Goal: Navigation & Orientation: Find specific page/section

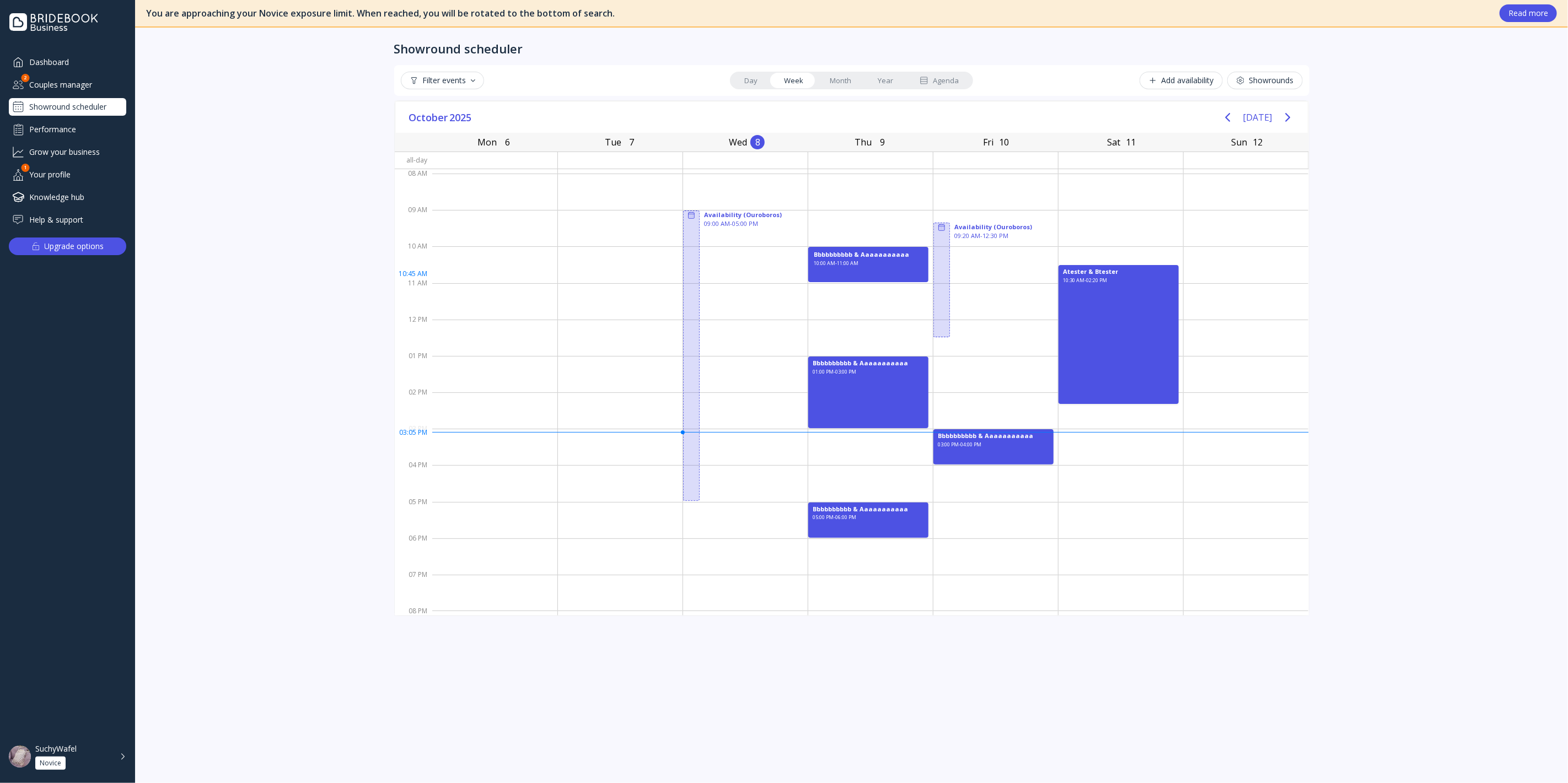
click at [838, 274] on div "10:00 AM - 11:00 AM" at bounding box center [836, 269] width 45 height 18
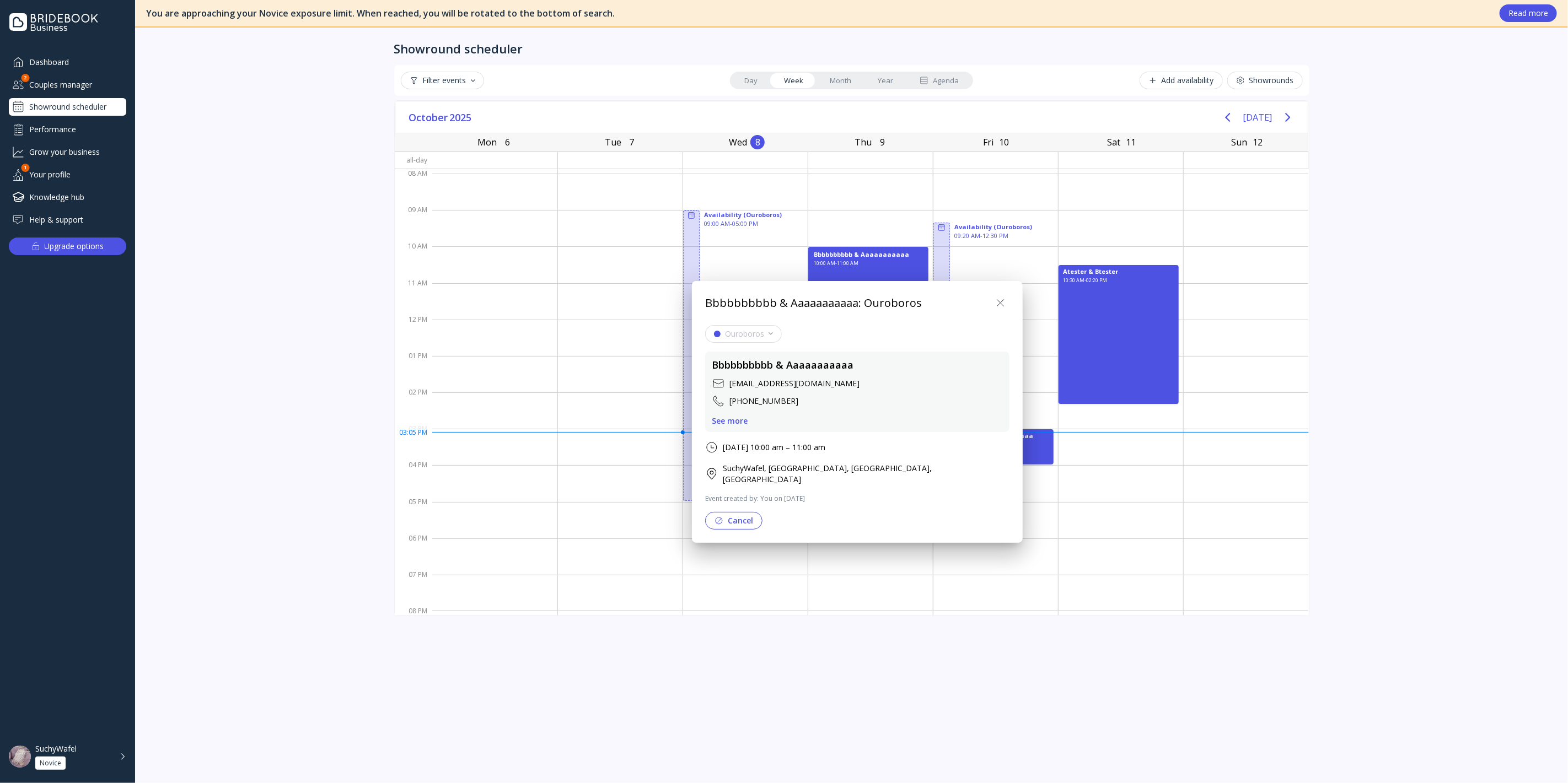
click at [838, 274] on div at bounding box center [784, 392] width 1745 height 959
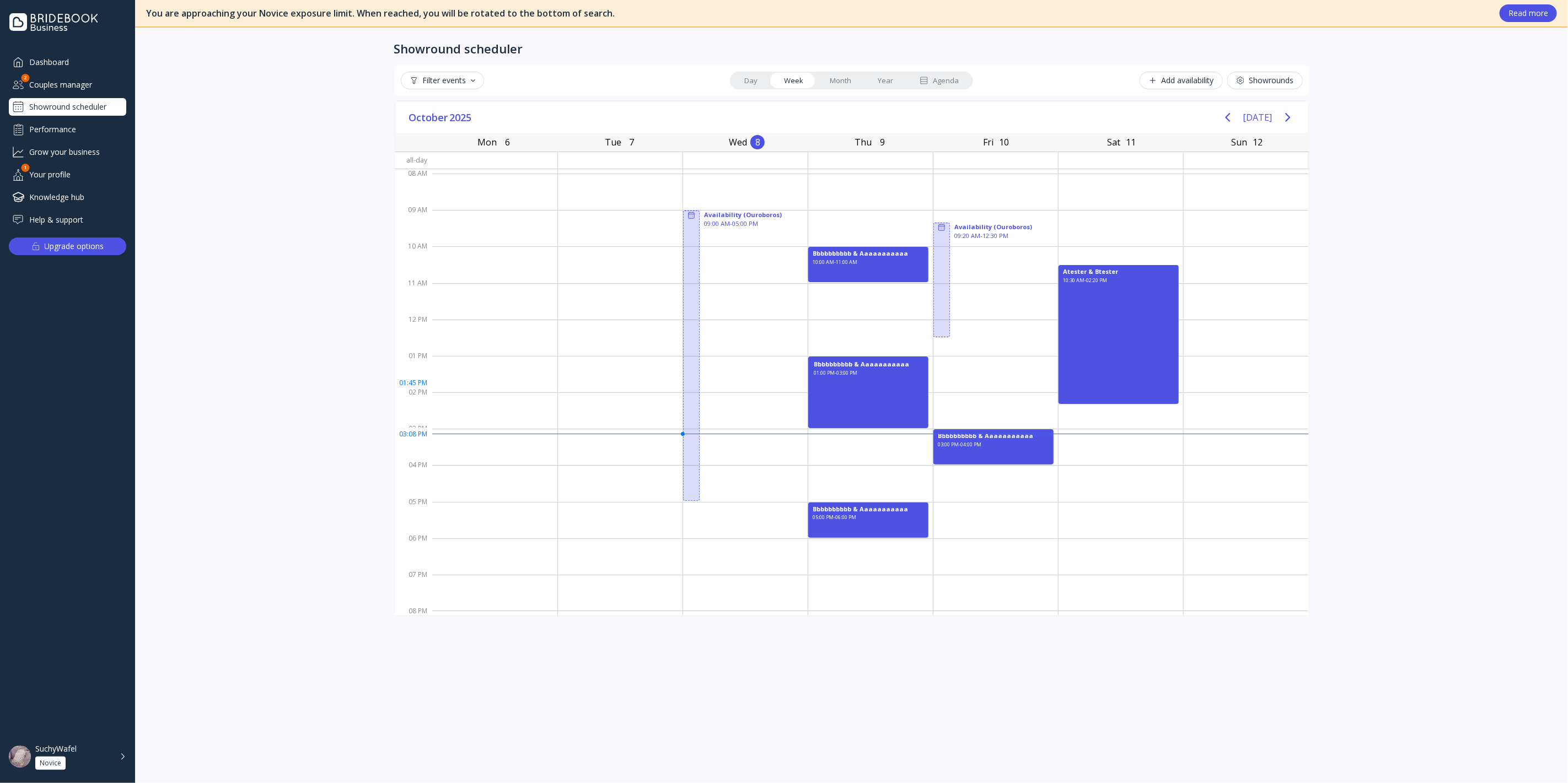
click at [846, 383] on div "01:00 PM - 03:00 PM" at bounding box center [836, 397] width 43 height 55
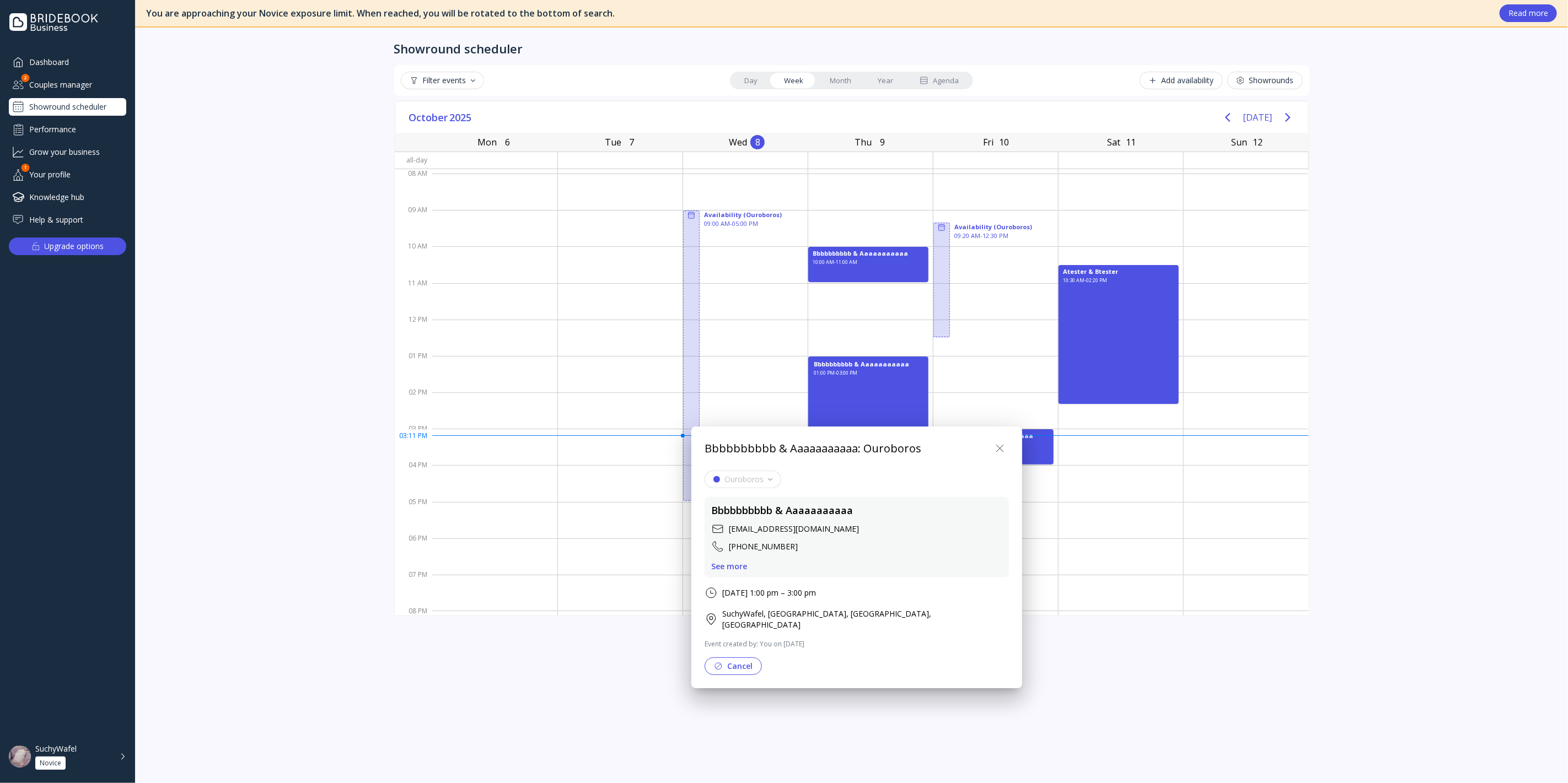
click at [1170, 473] on div at bounding box center [784, 392] width 1745 height 959
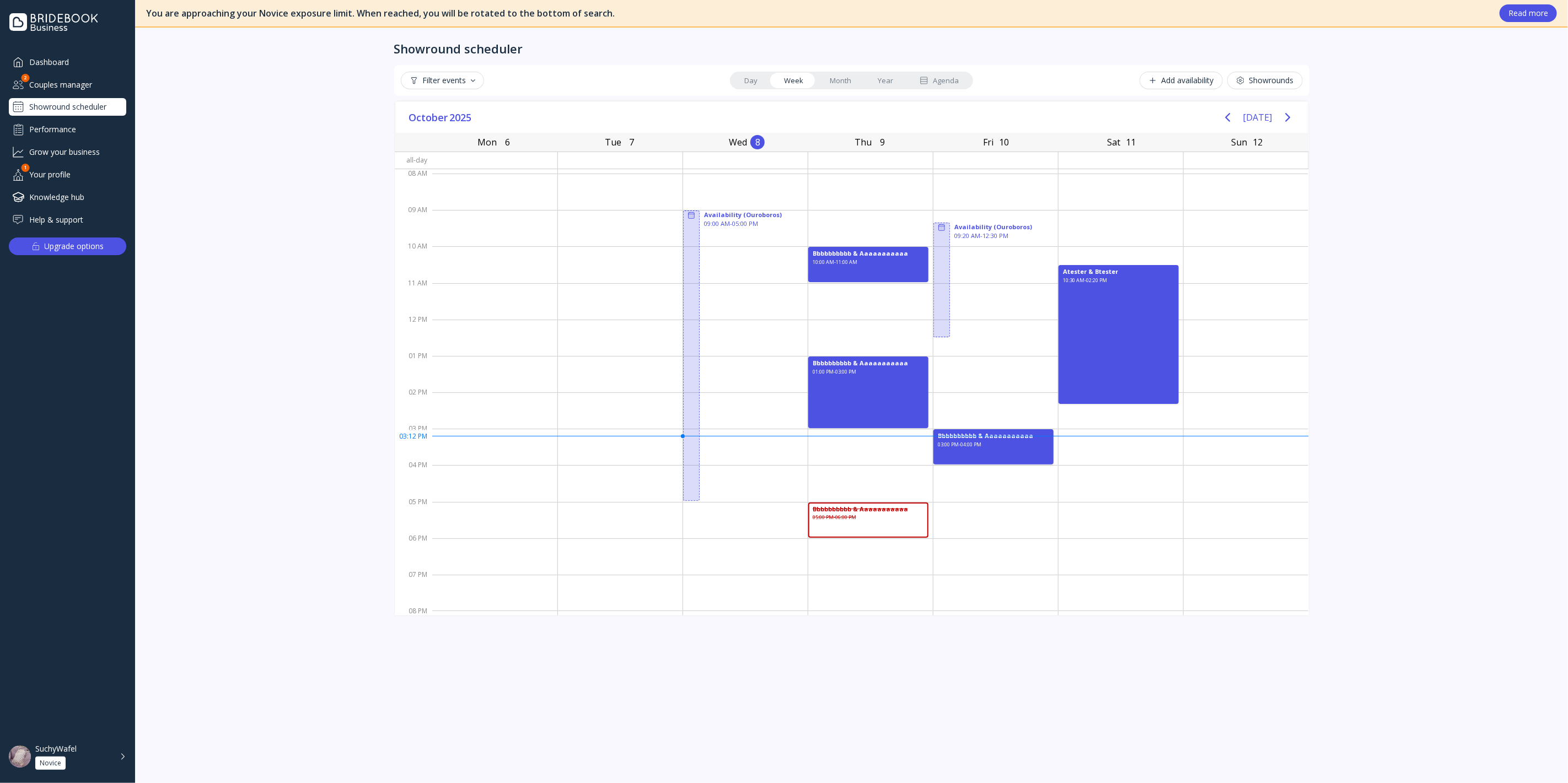
click at [945, 79] on div "Agenda" at bounding box center [939, 80] width 39 height 10
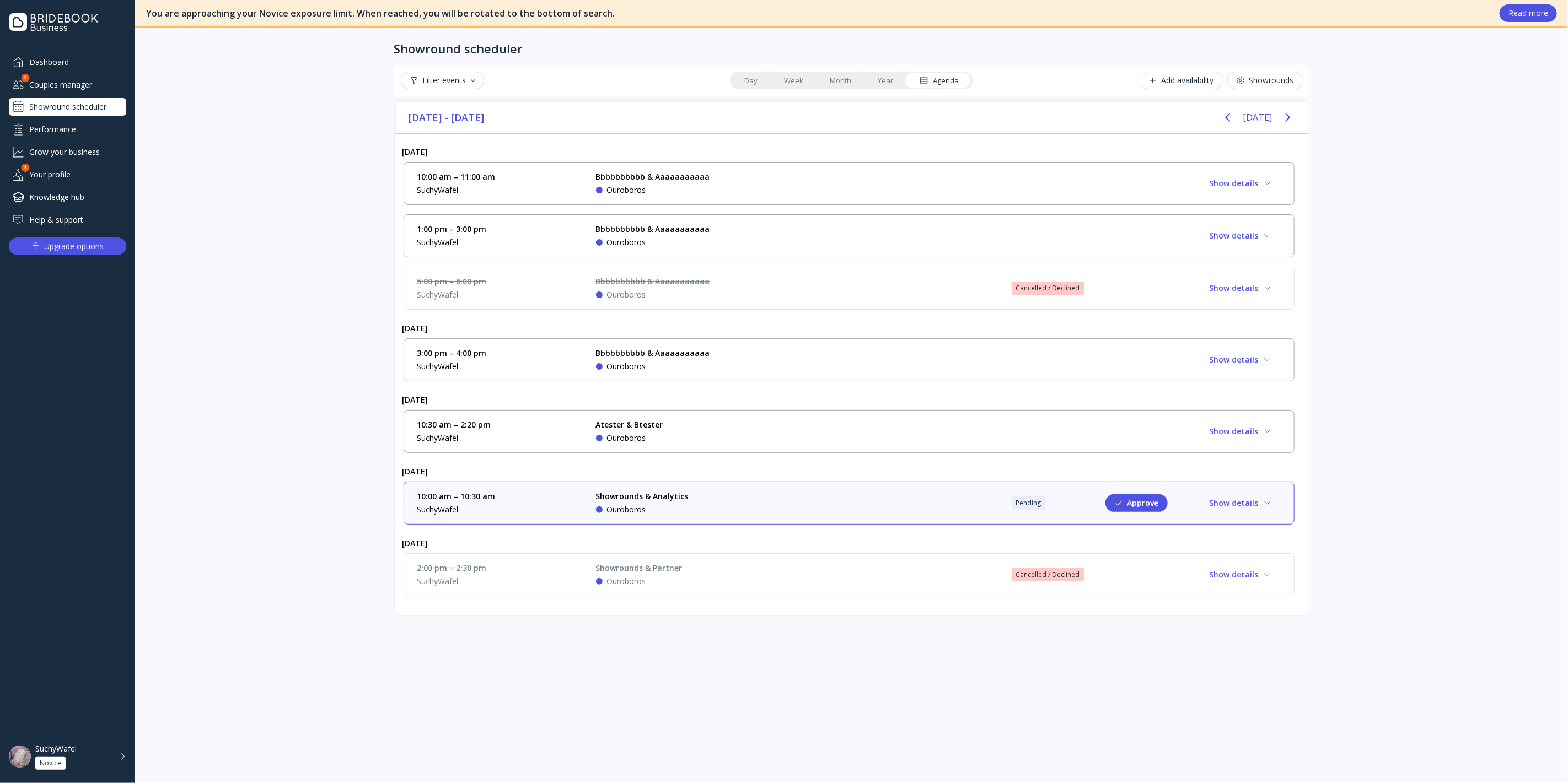
click at [1203, 572] on button "Show details" at bounding box center [1240, 575] width 80 height 18
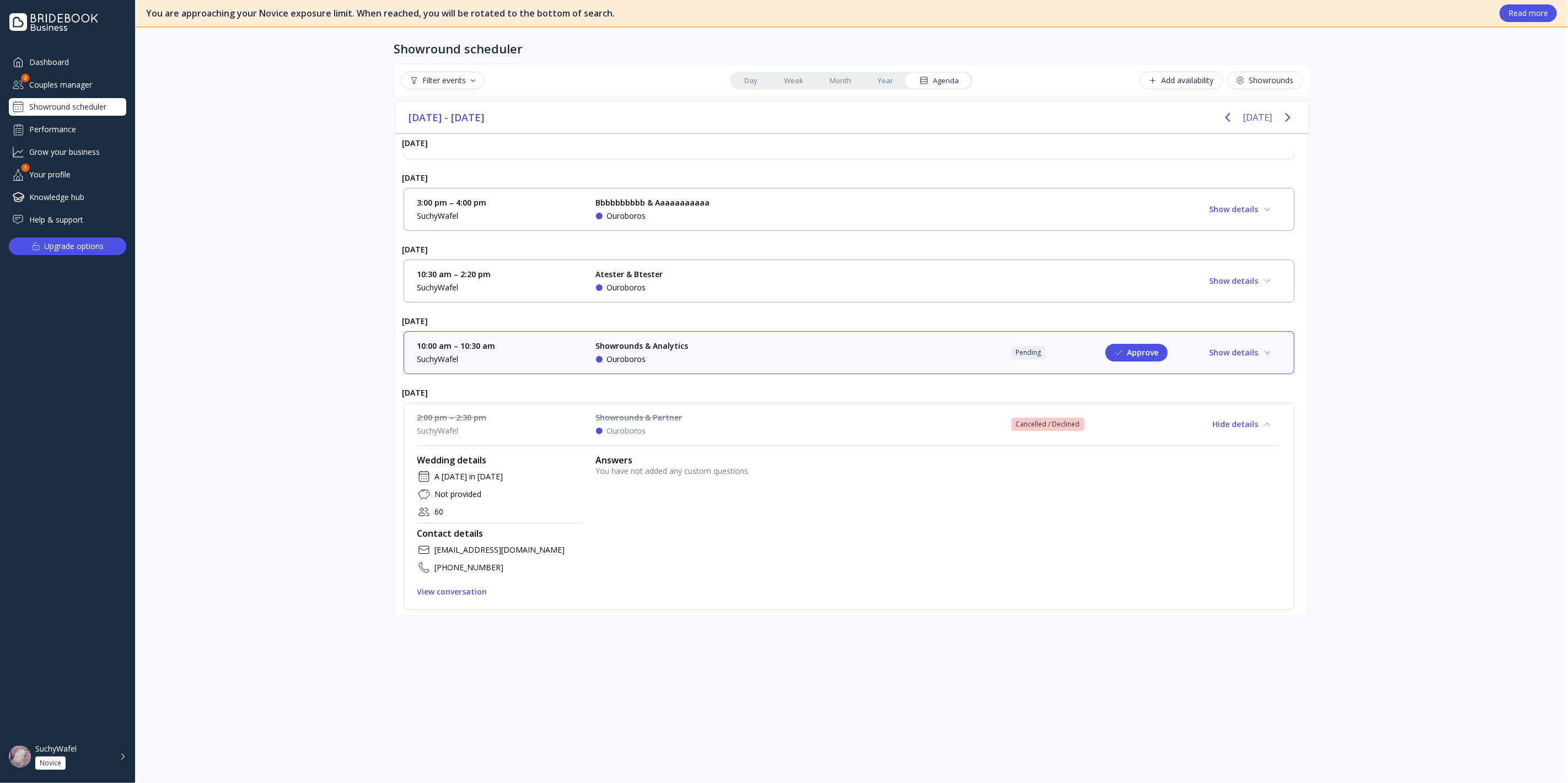
click at [954, 415] on div "2:00 pm – 2:30 pm SuchyWafel Showrounds & Partner Ouroboros Cancelled / Decline…" at bounding box center [849, 424] width 863 height 24
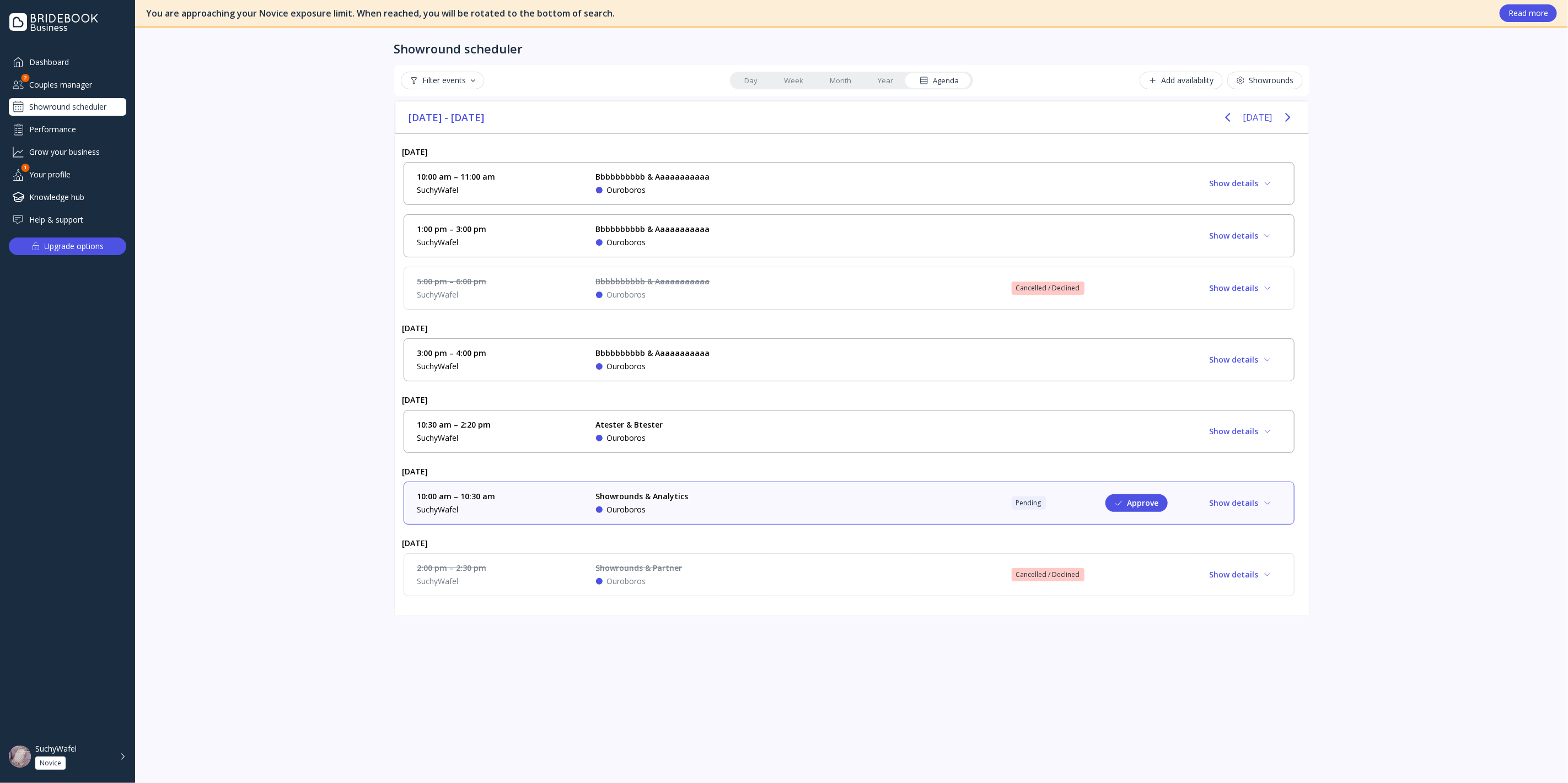
scroll to position [0, 0]
click at [760, 232] on div "Bbbbbbbbbb & Aaaaaaaaaaa Ouroboros" at bounding box center [678, 236] width 165 height 24
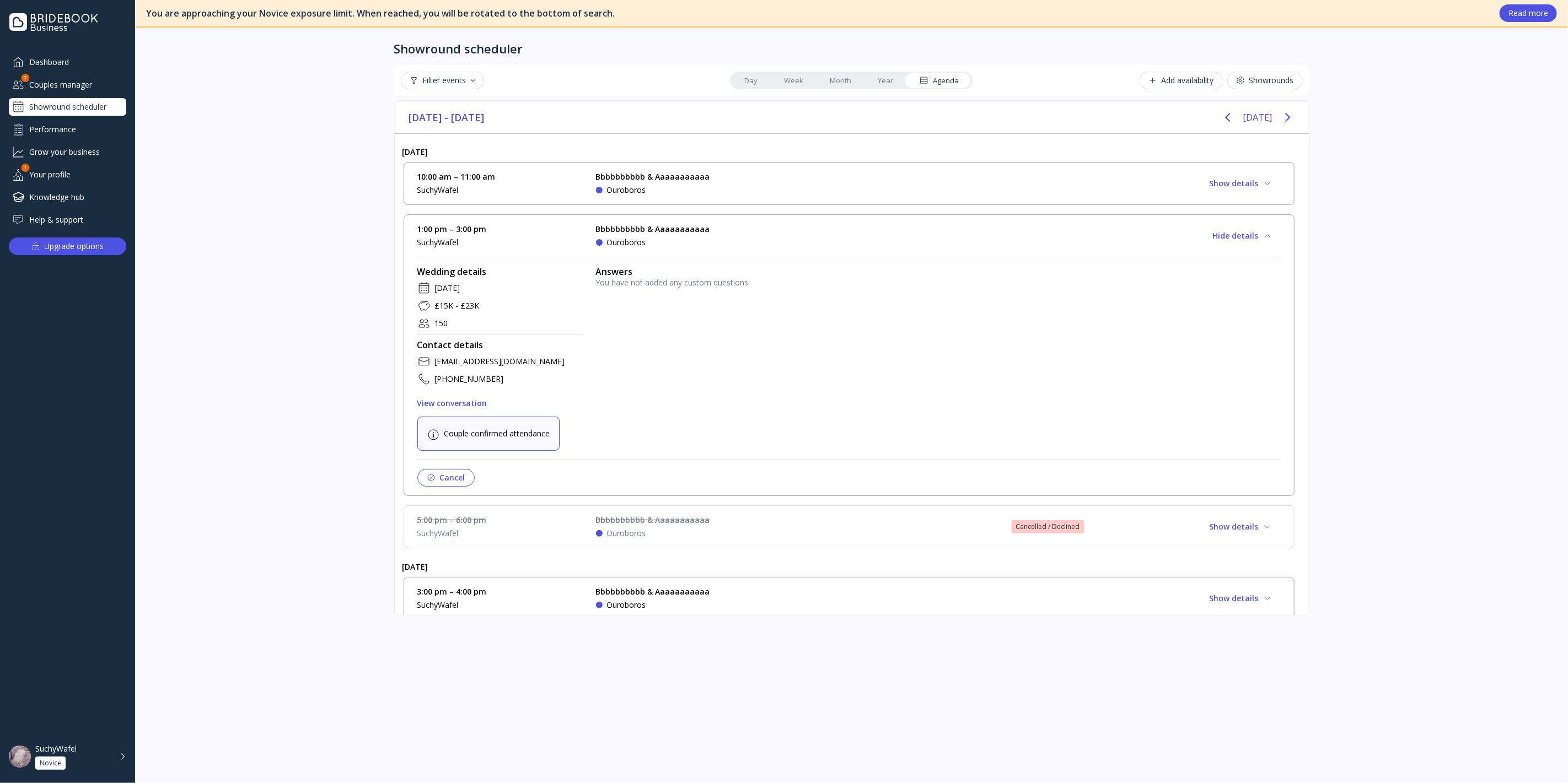
click at [758, 238] on div "Bbbbbbbbbb & Aaaaaaaaaaa Ouroboros" at bounding box center [678, 236] width 165 height 24
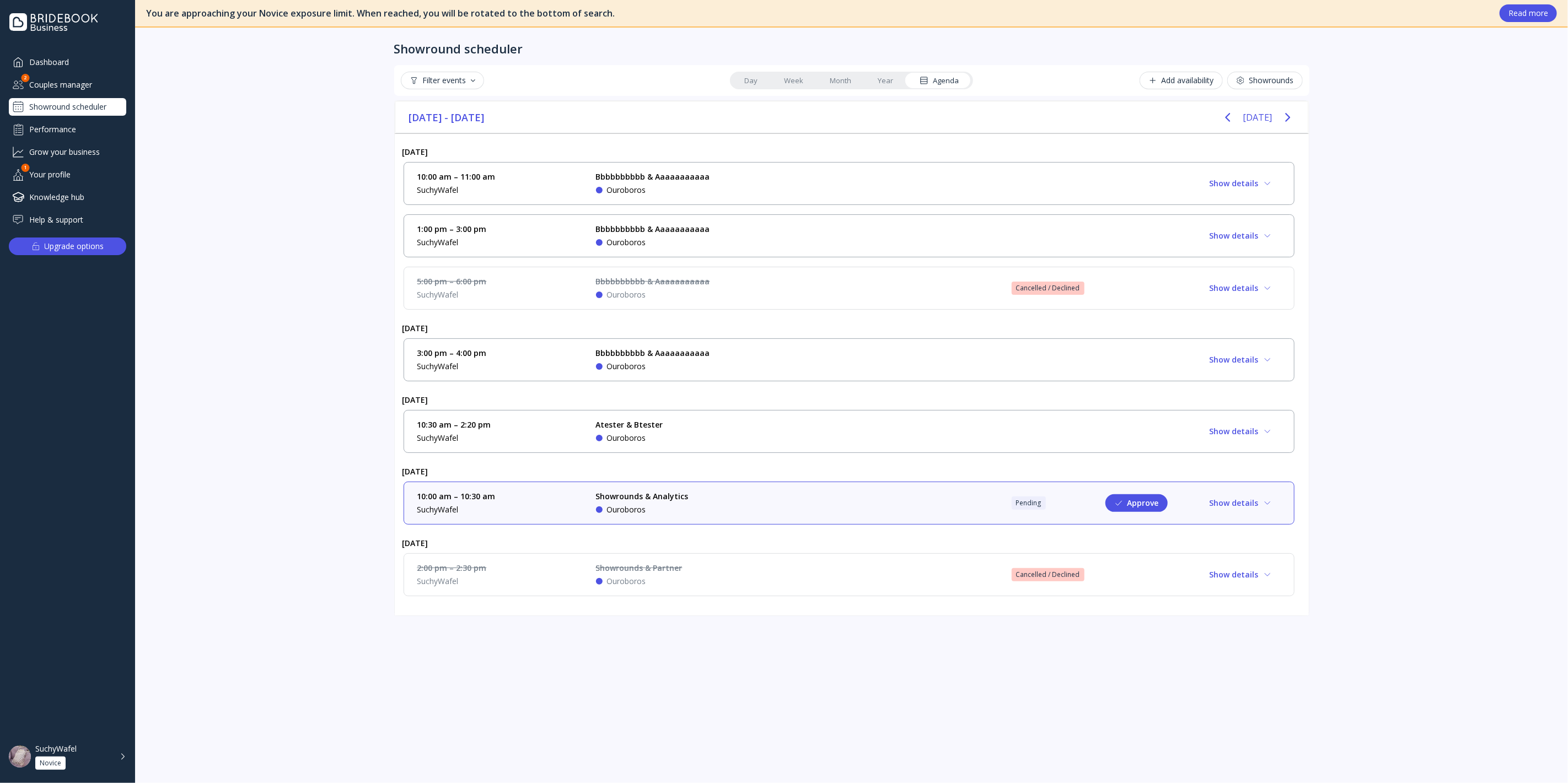
click at [766, 191] on div "10:00 am – 11:00 am SuchyWafel Bbbbbbbbbb & Aaaaaaaaaaa Ouroboros Show details" at bounding box center [849, 183] width 863 height 24
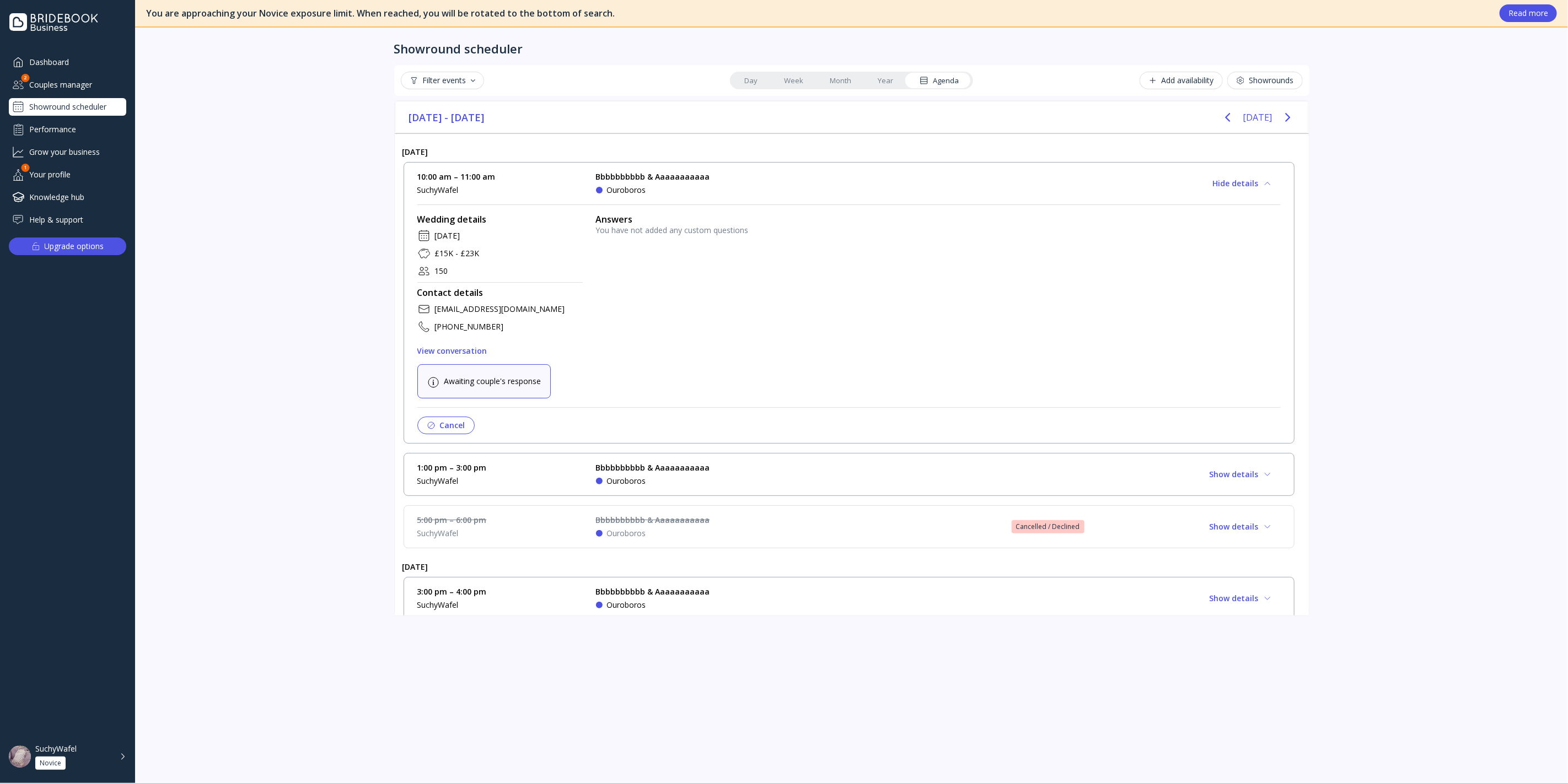
click at [764, 191] on div "10:00 am – 11:00 am SuchyWafel Bbbbbbbbbb & Aaaaaaaaaaa Ouroboros Hide details" at bounding box center [849, 183] width 863 height 24
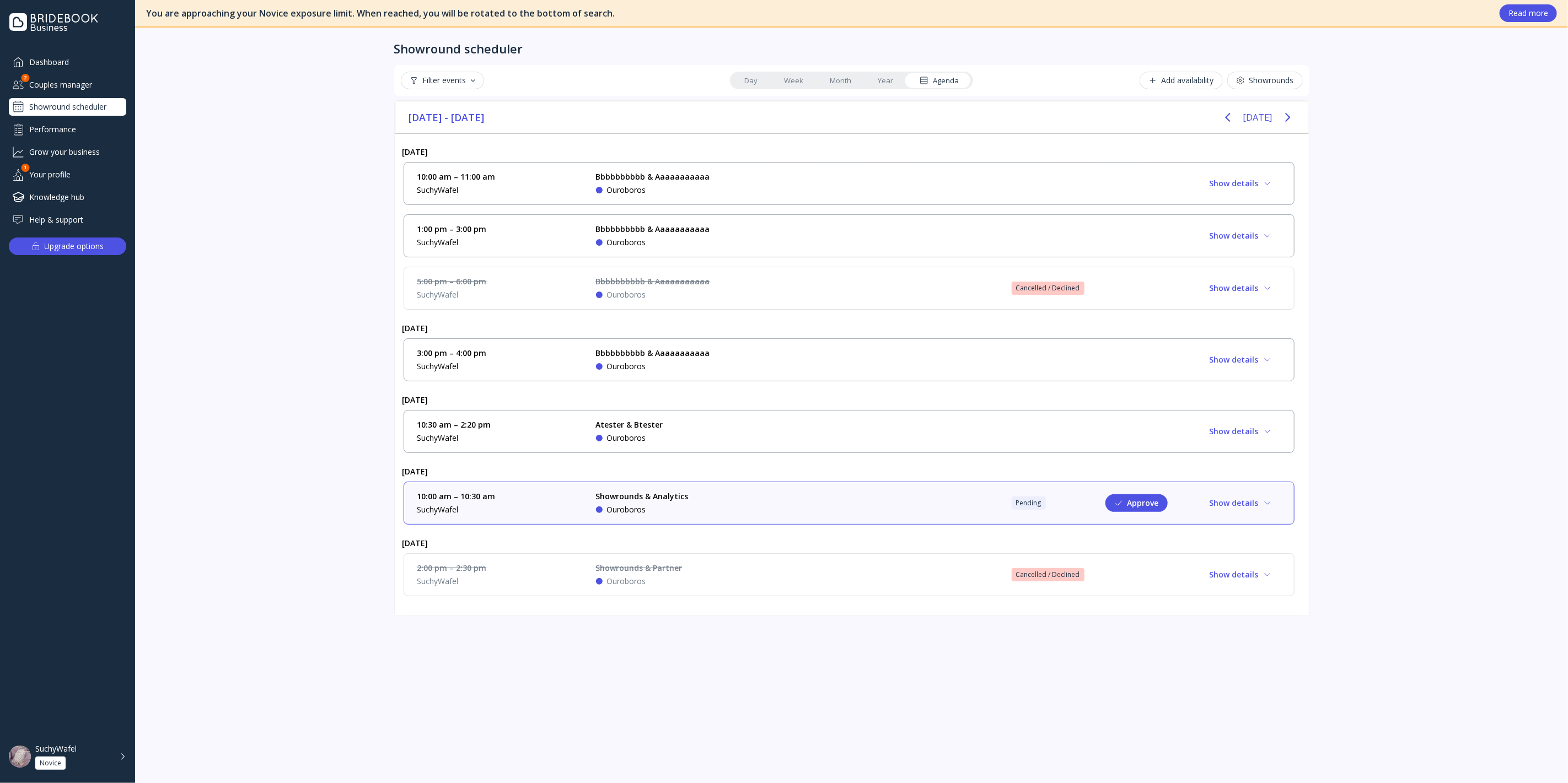
click at [755, 247] on div "1:00 pm – 3:00 pm SuchyWafel Bbbbbbbbbb & Aaaaaaaaaaa Ouroboros Show details" at bounding box center [849, 235] width 891 height 43
click at [754, 234] on div "Bbbbbbbbbb & Aaaaaaaaaaa Ouroboros" at bounding box center [678, 236] width 165 height 24
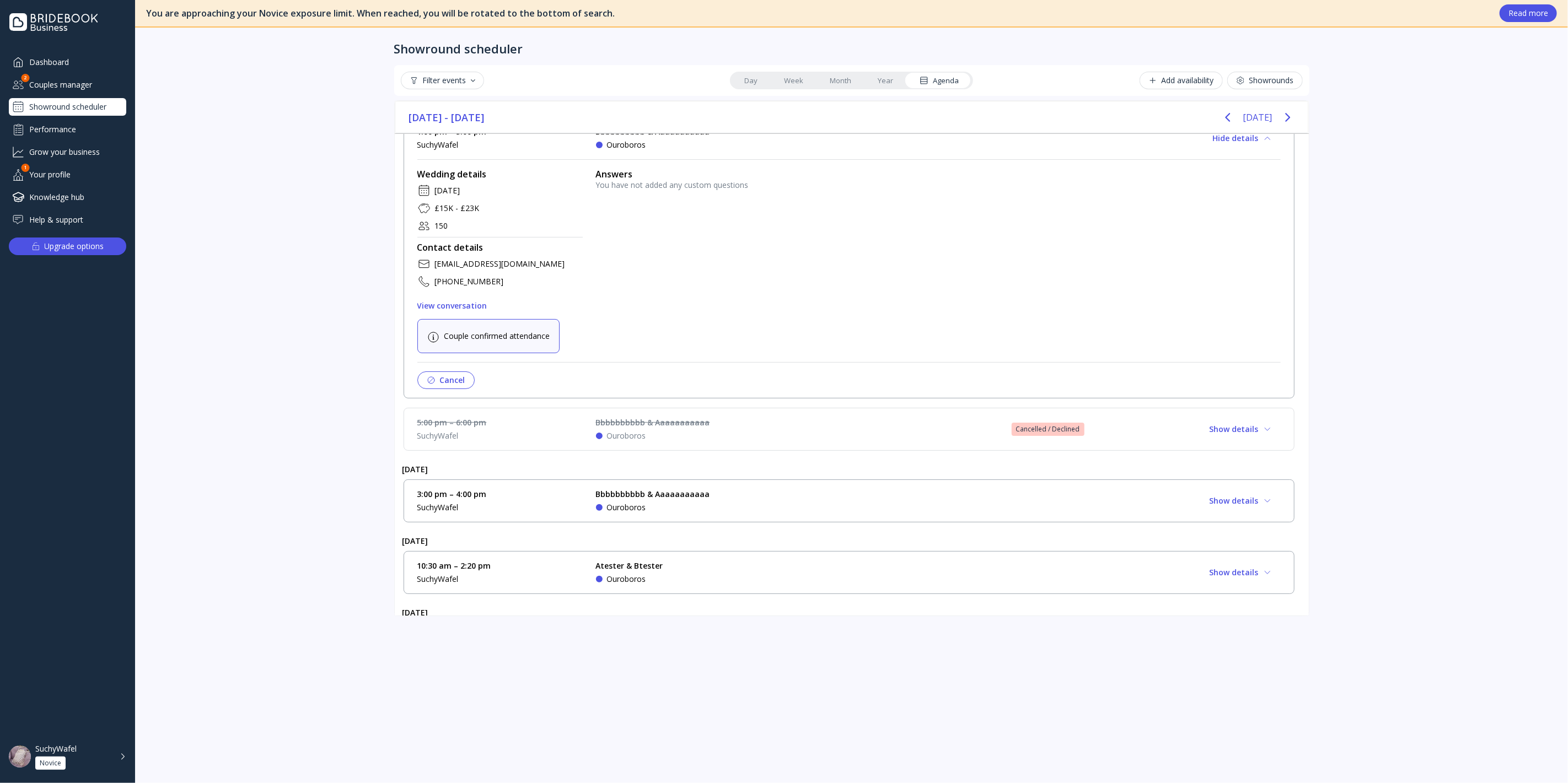
scroll to position [183, 0]
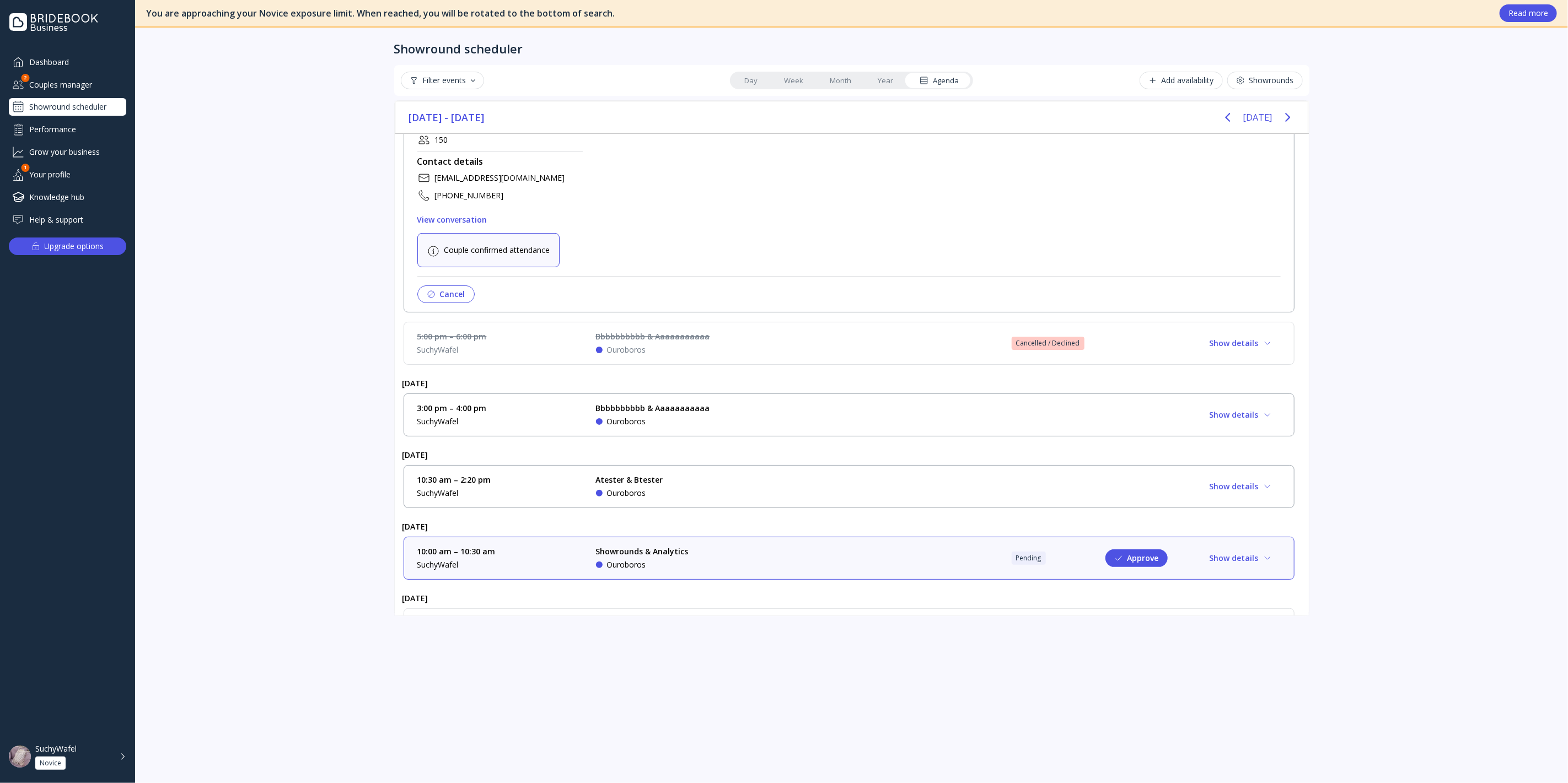
click at [620, 341] on div "Bbbbbbbbbb & Aaaaaaaaaaa Ouroboros" at bounding box center [653, 343] width 114 height 24
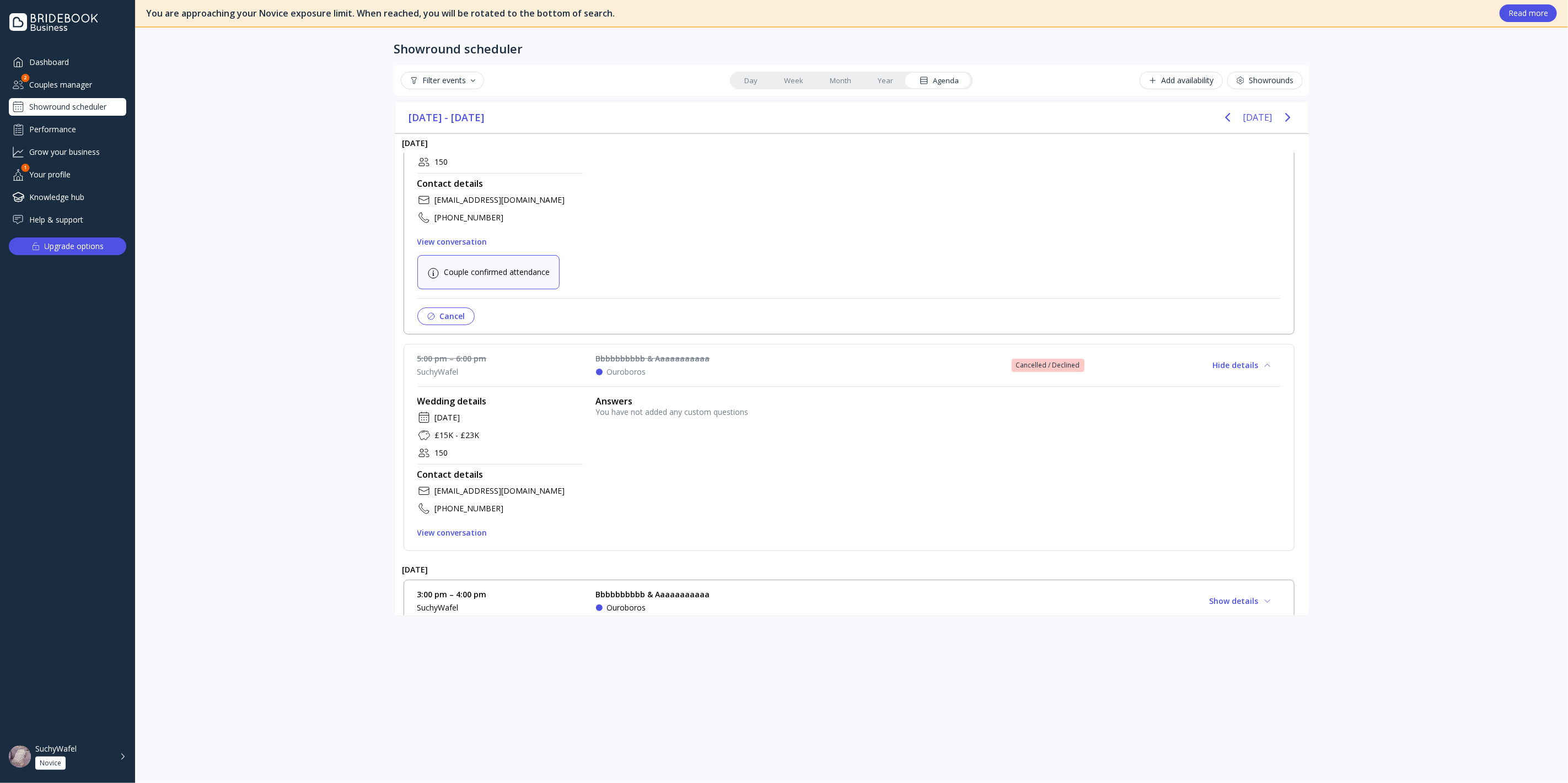
scroll to position [0, 0]
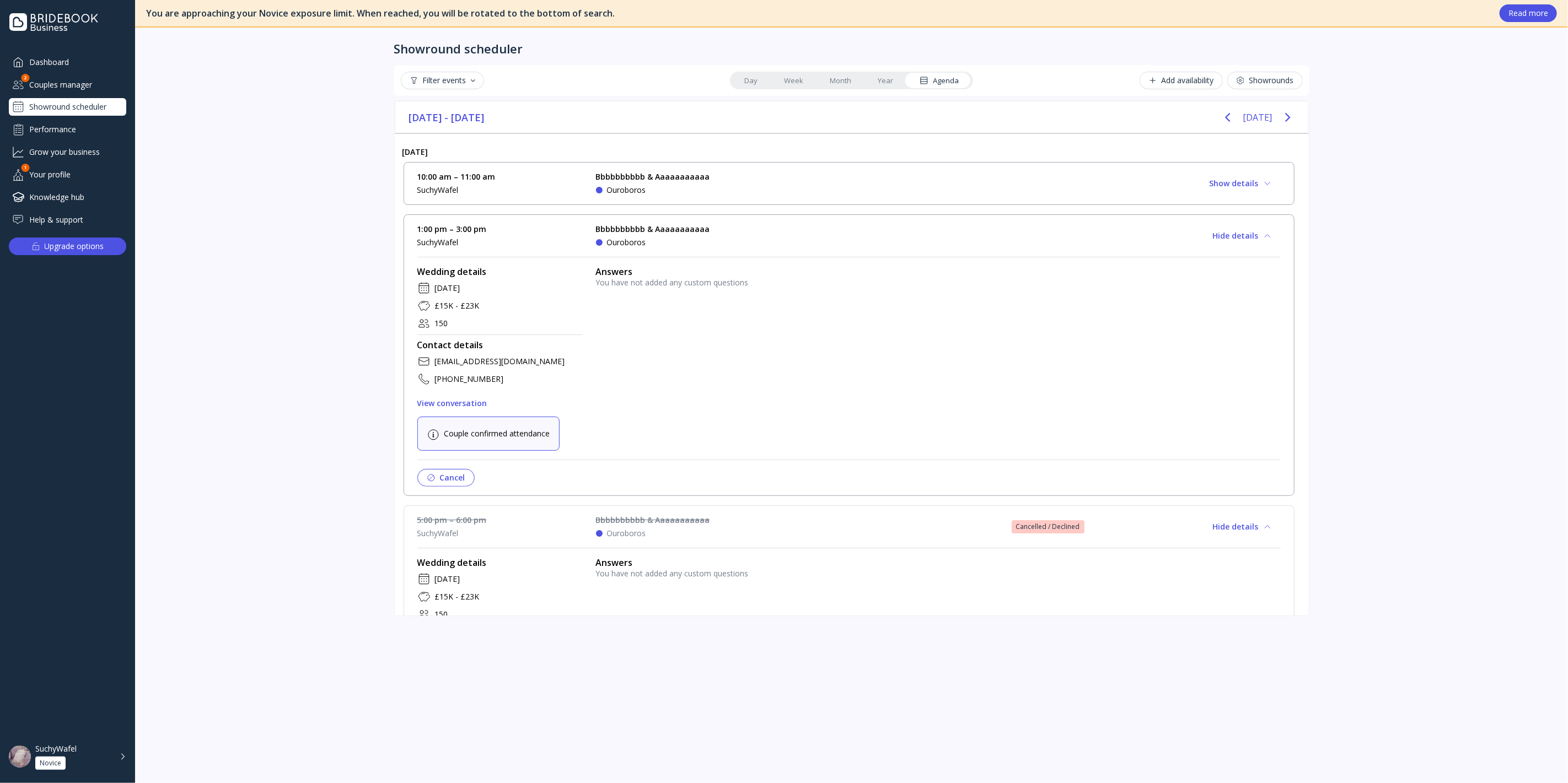
click at [751, 179] on div "Bbbbbbbbbb & Aaaaaaaaaaa Ouroboros" at bounding box center [678, 183] width 165 height 24
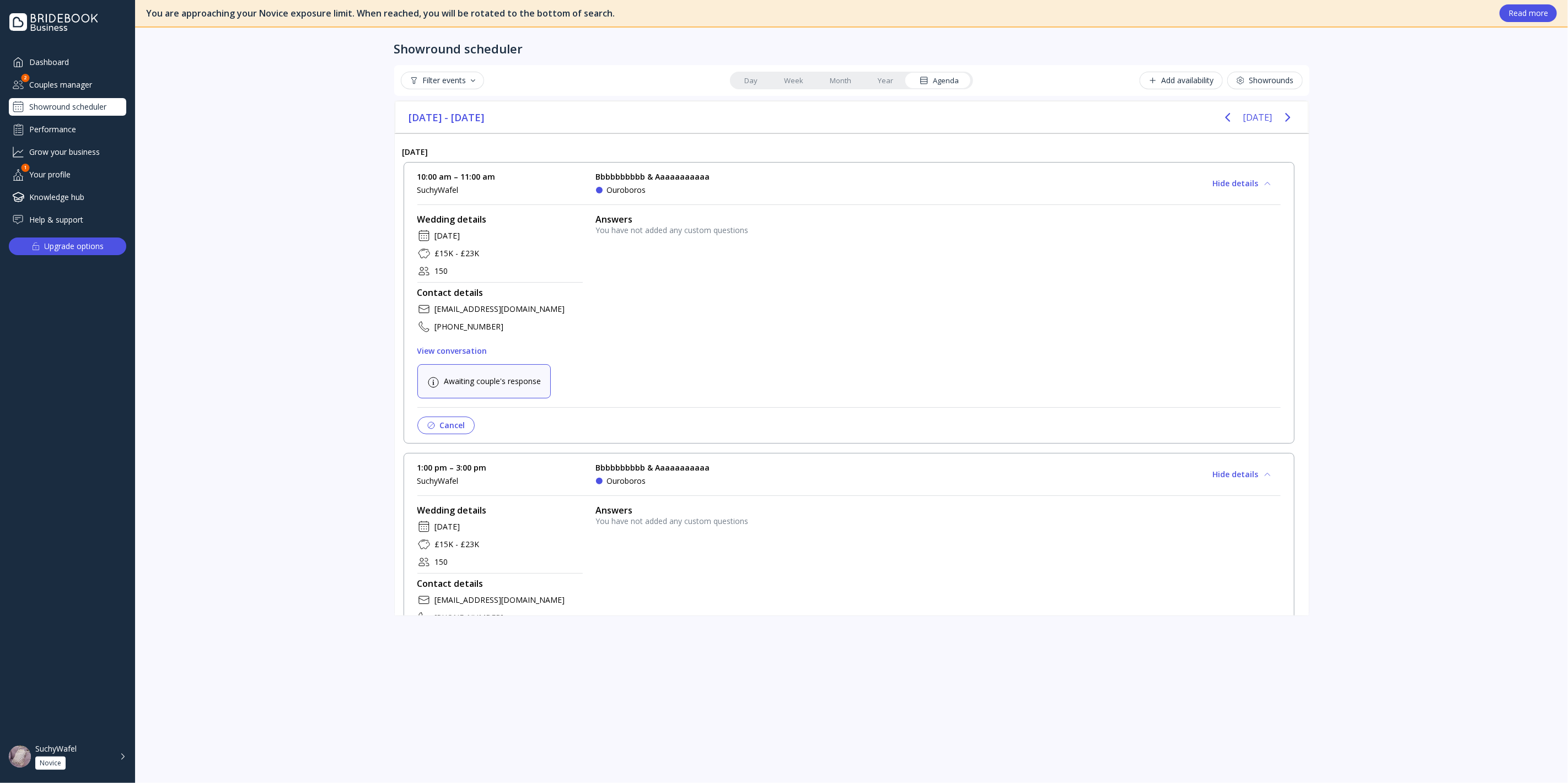
click at [751, 179] on div "Bbbbbbbbbb & Aaaaaaaaaaa Ouroboros" at bounding box center [678, 183] width 165 height 24
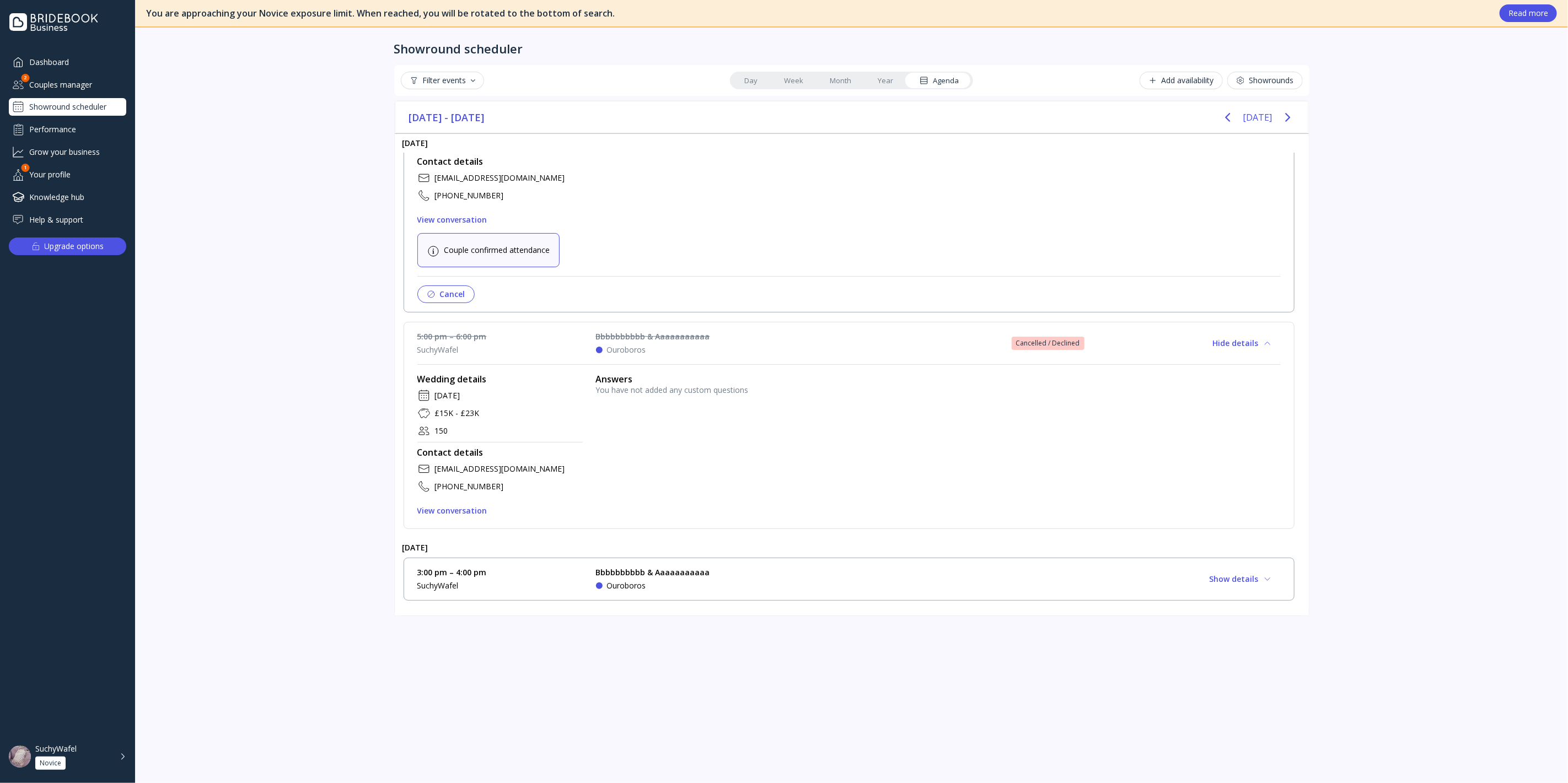
scroll to position [389, 0]
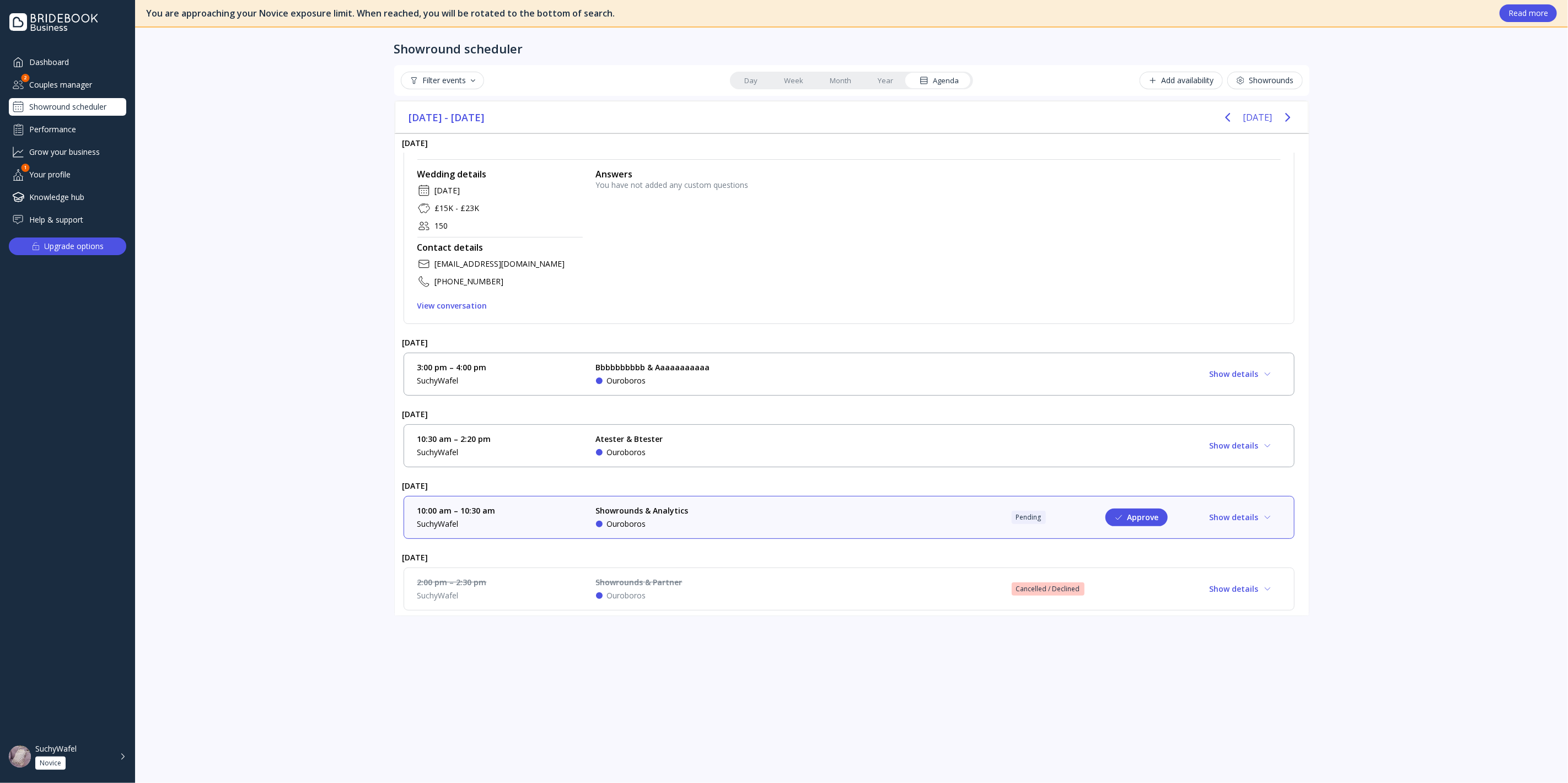
click at [774, 577] on div "2:00 pm – 2:30 pm SuchyWafel Showrounds & Partner Ouroboros Cancelled / Decline…" at bounding box center [849, 589] width 863 height 24
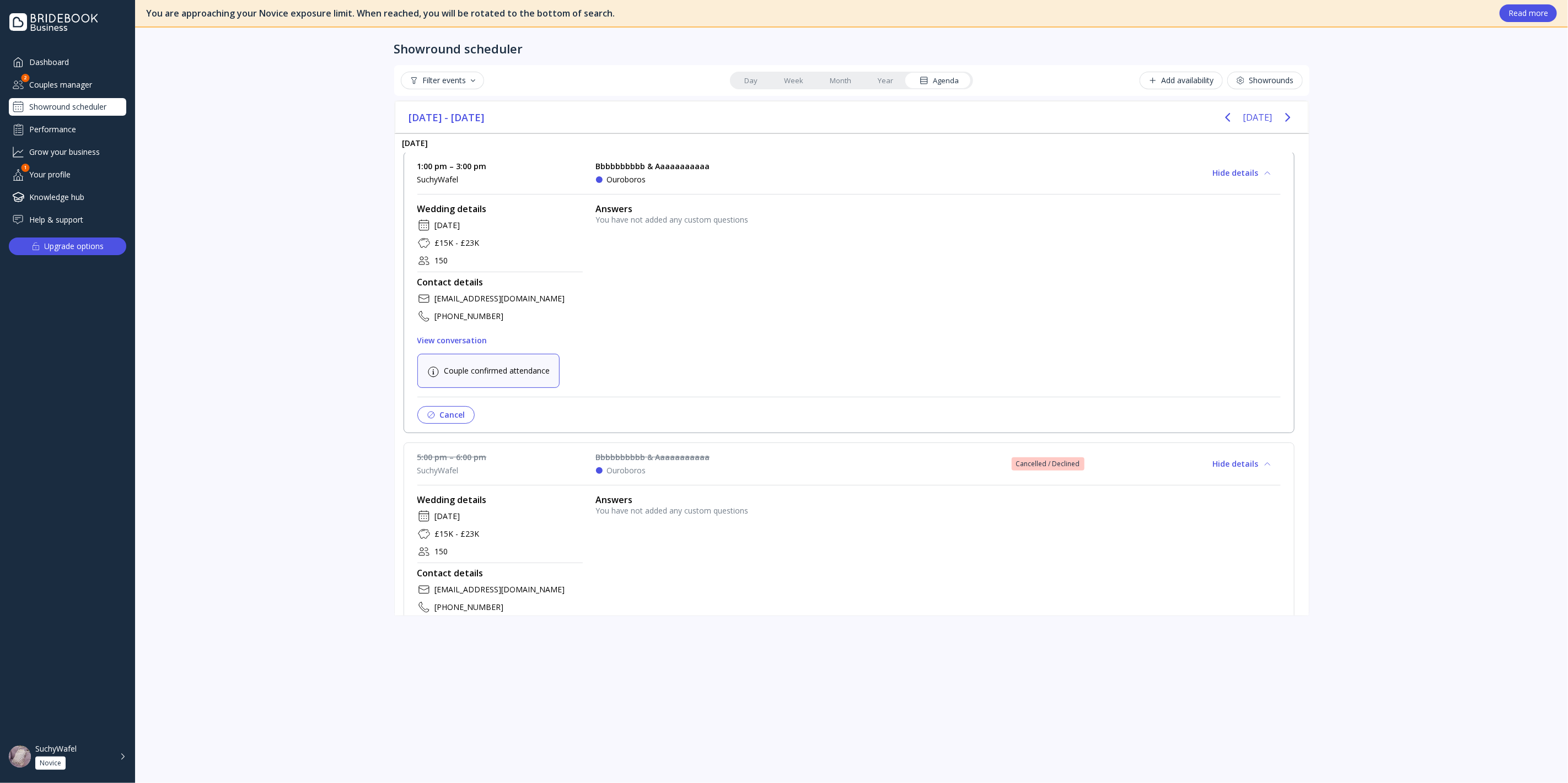
scroll to position [69, 0]
click at [306, 106] on div "You are approaching your Novice exposure limit. When reached, you will be rotat…" at bounding box center [852, 391] width 1433 height 783
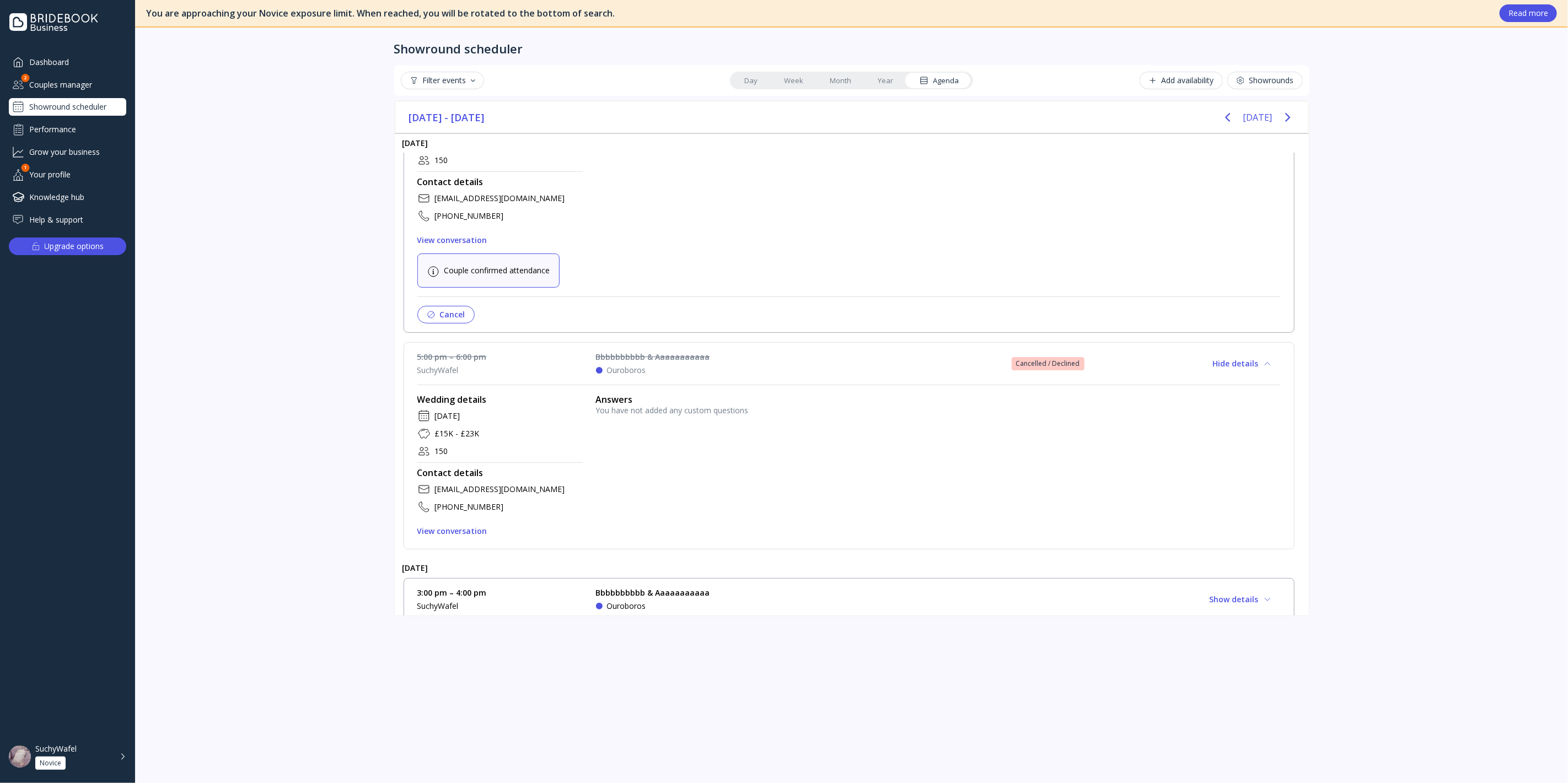
scroll to position [314, 0]
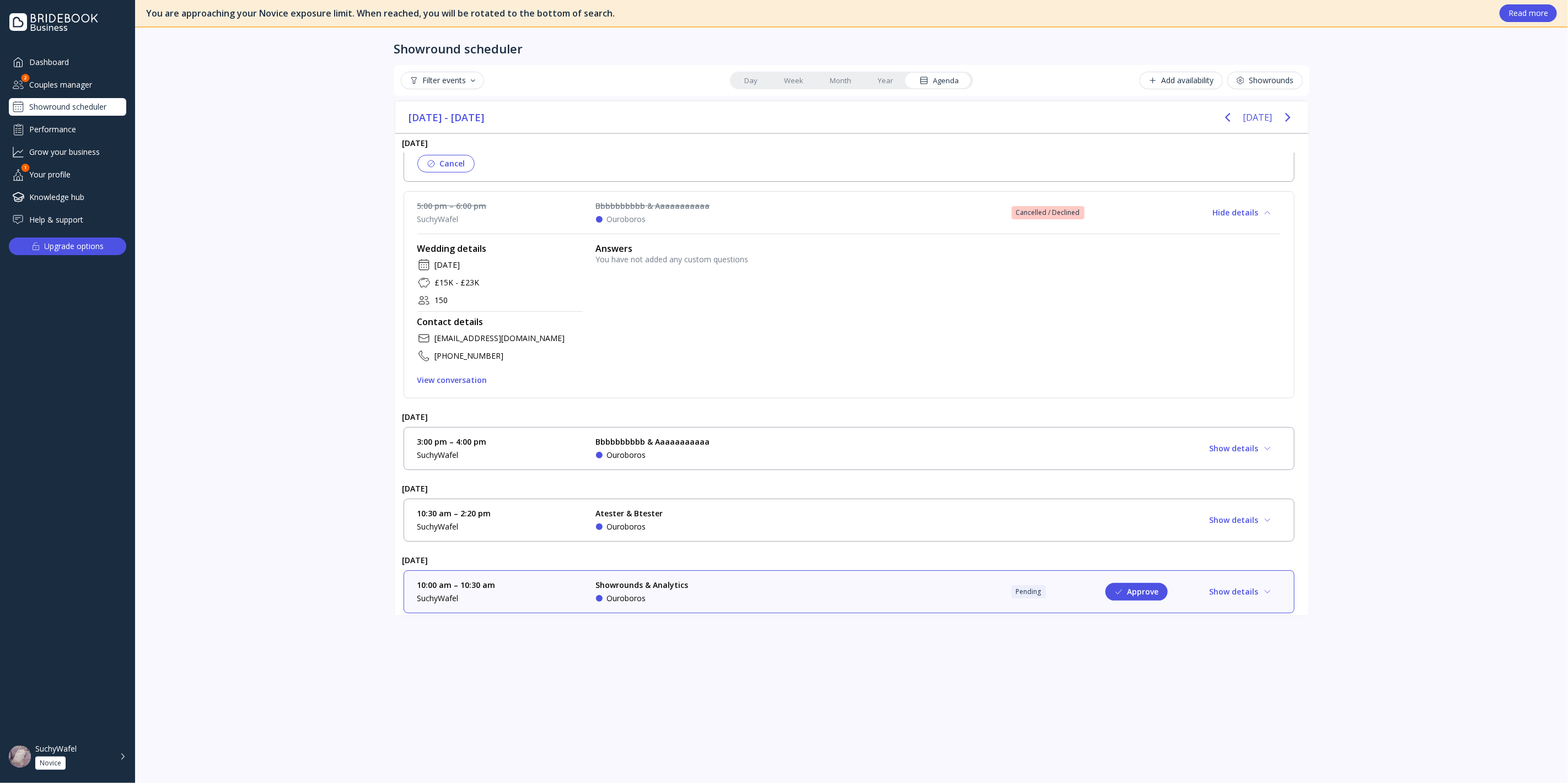
click at [660, 454] on div "Ouroboros" at bounding box center [653, 455] width 114 height 11
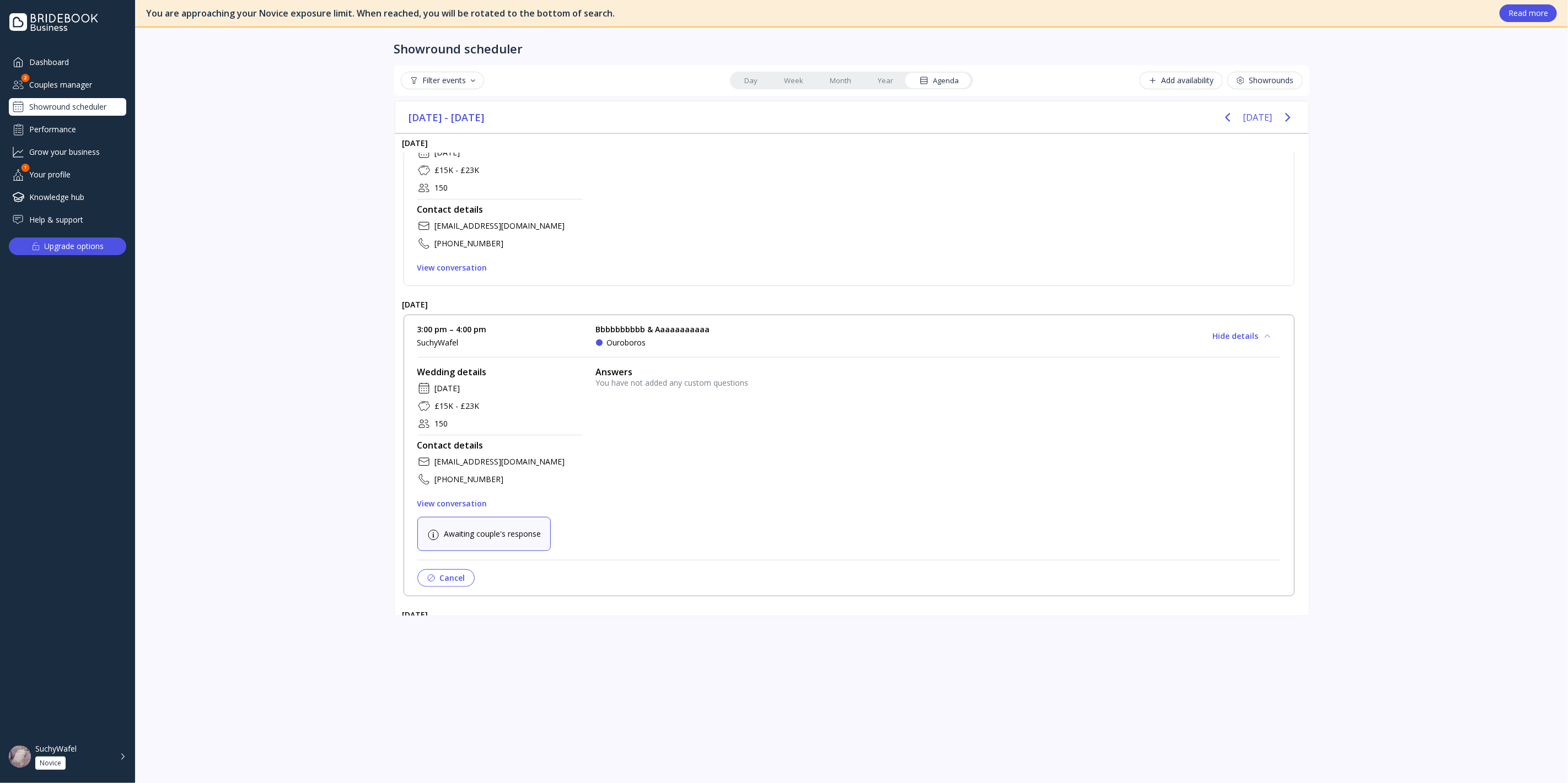
scroll to position [620, 0]
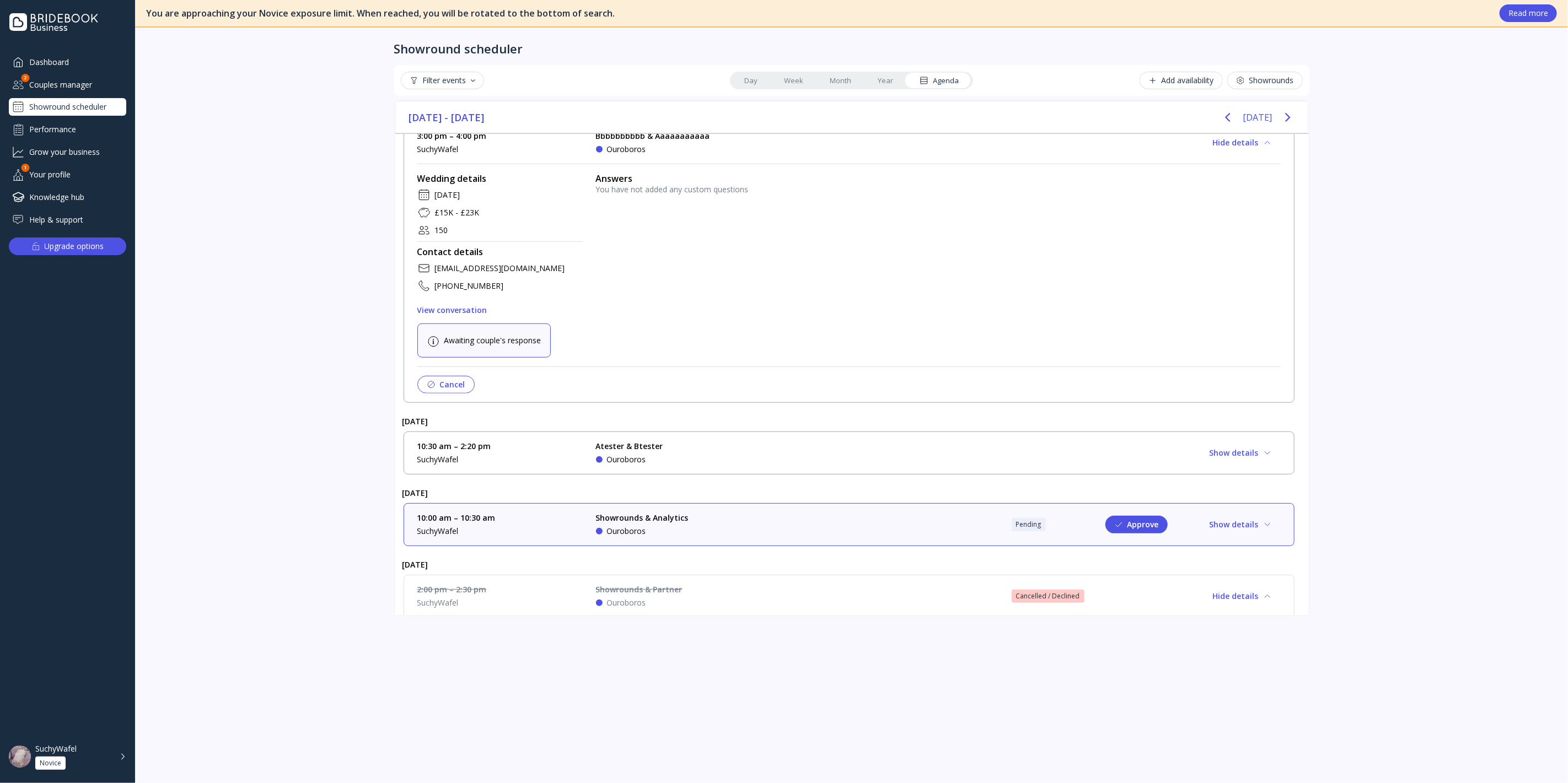
click at [684, 445] on div "Atester & Btester Ouroboros" at bounding box center [678, 453] width 165 height 24
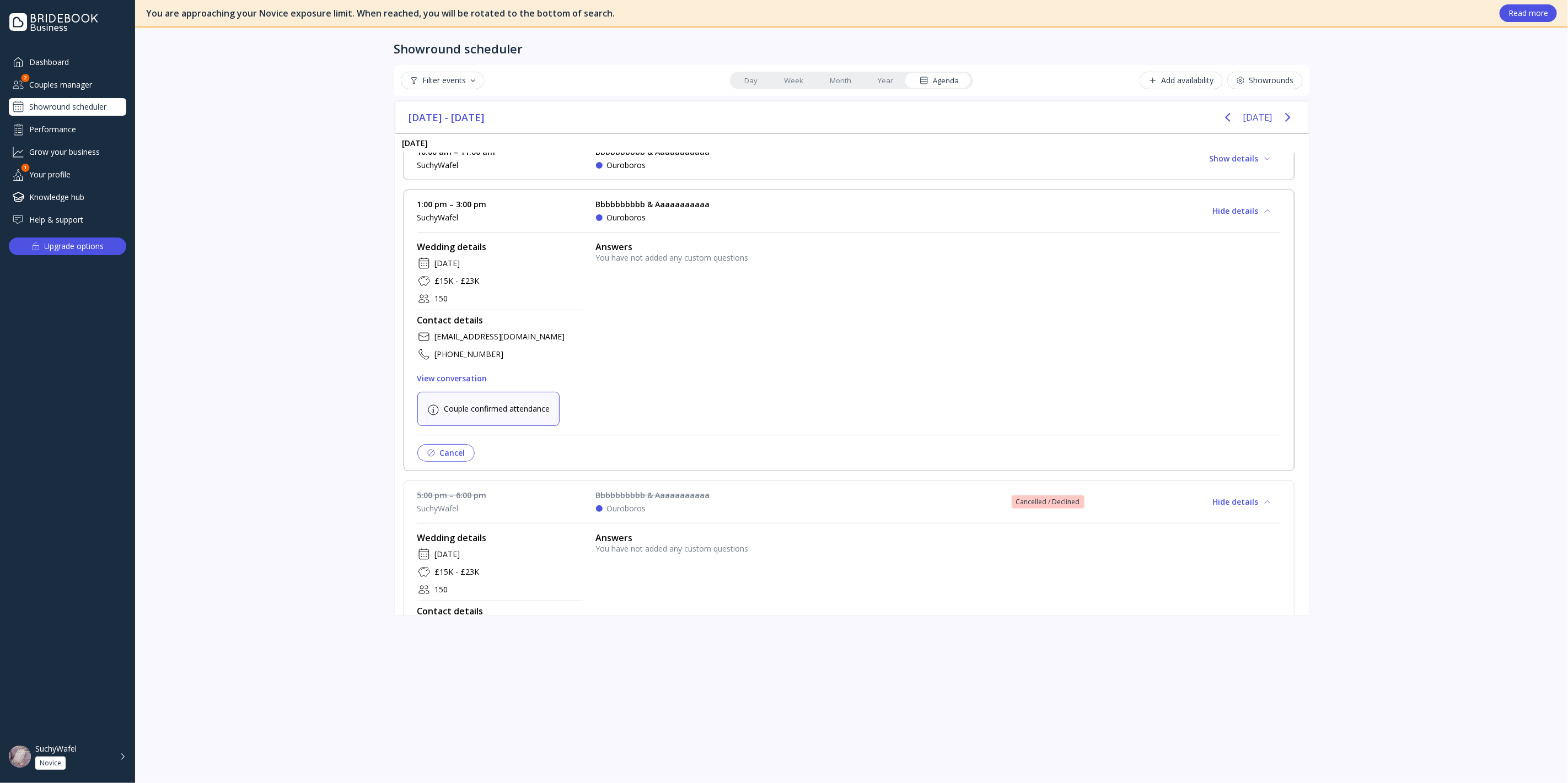
scroll to position [0, 0]
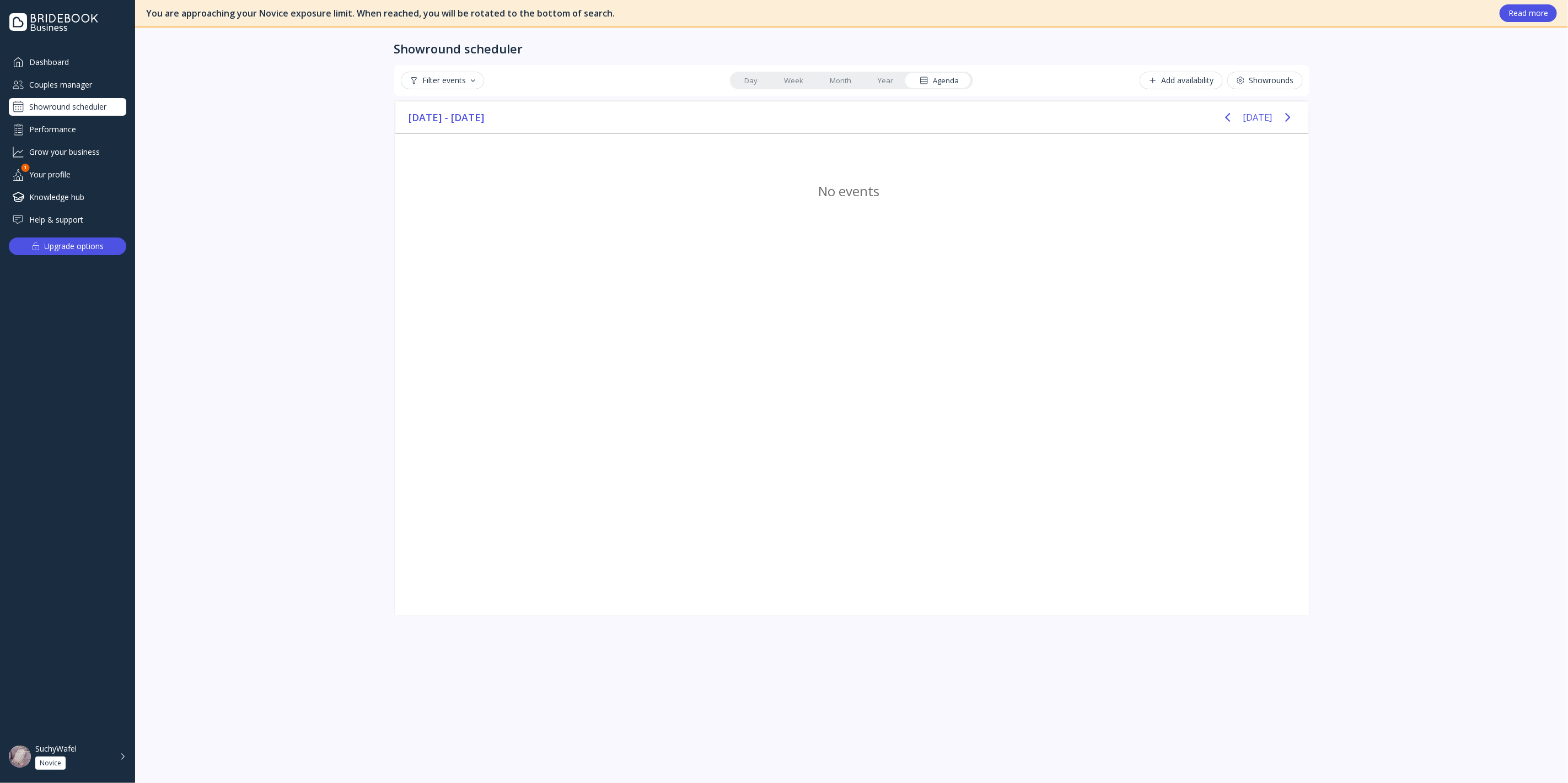
click at [83, 61] on div "Dashboard" at bounding box center [68, 62] width 117 height 18
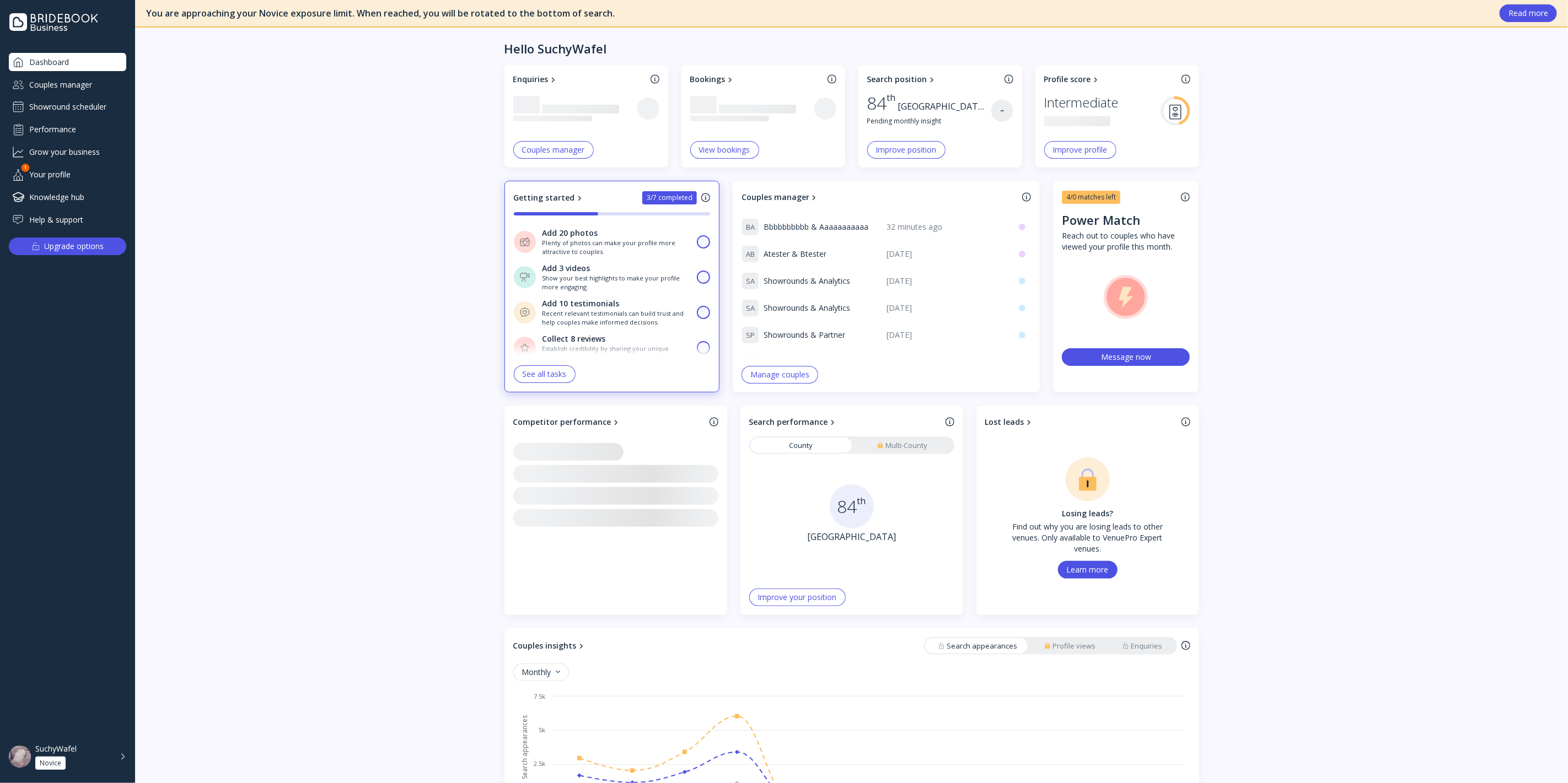
click at [77, 99] on div "Showround scheduler" at bounding box center [68, 107] width 117 height 18
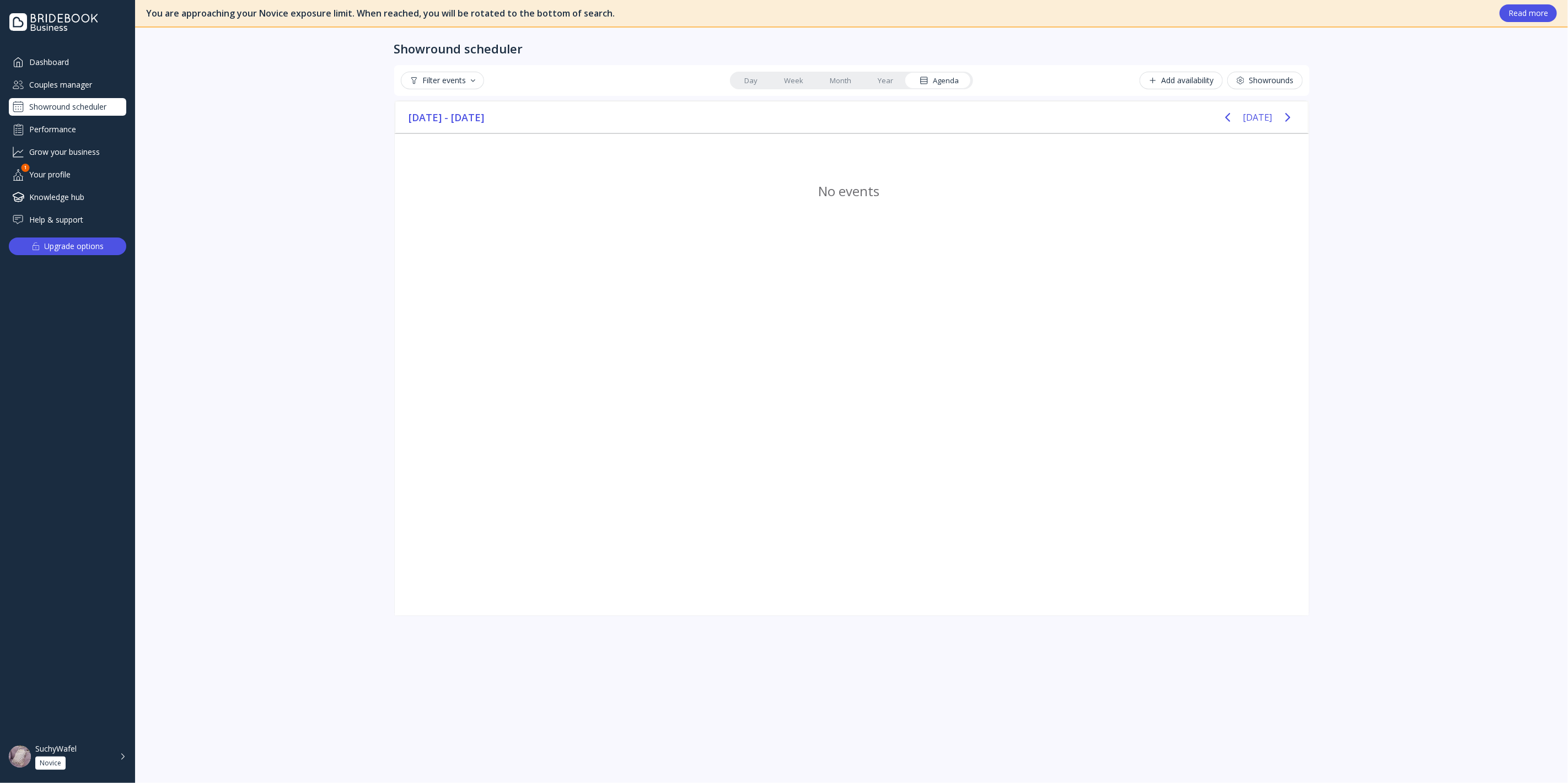
click at [103, 83] on div "Couples manager" at bounding box center [68, 84] width 117 height 18
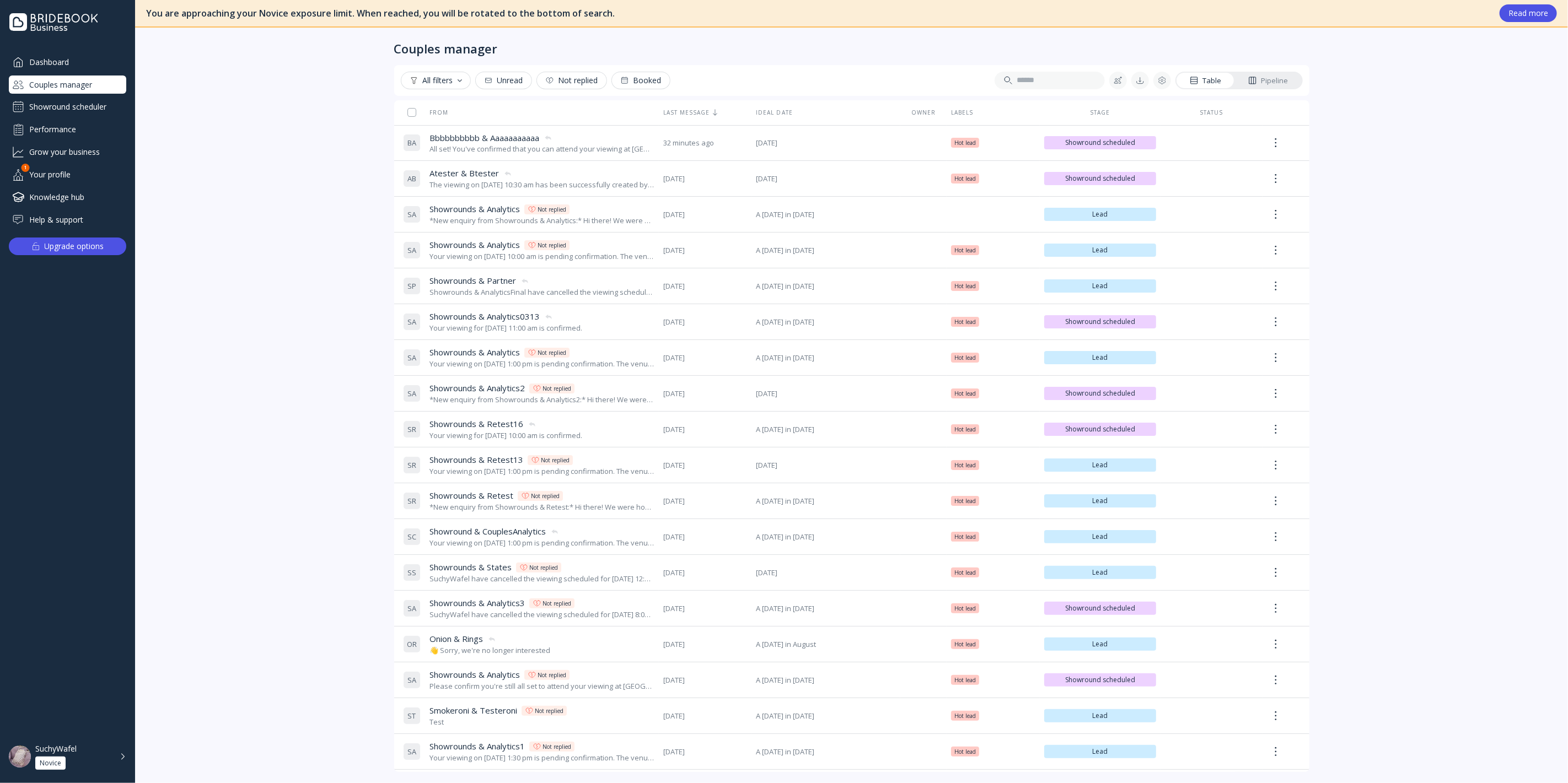
click at [107, 103] on div "Showround scheduler" at bounding box center [68, 107] width 117 height 18
